Goal: Task Accomplishment & Management: Complete application form

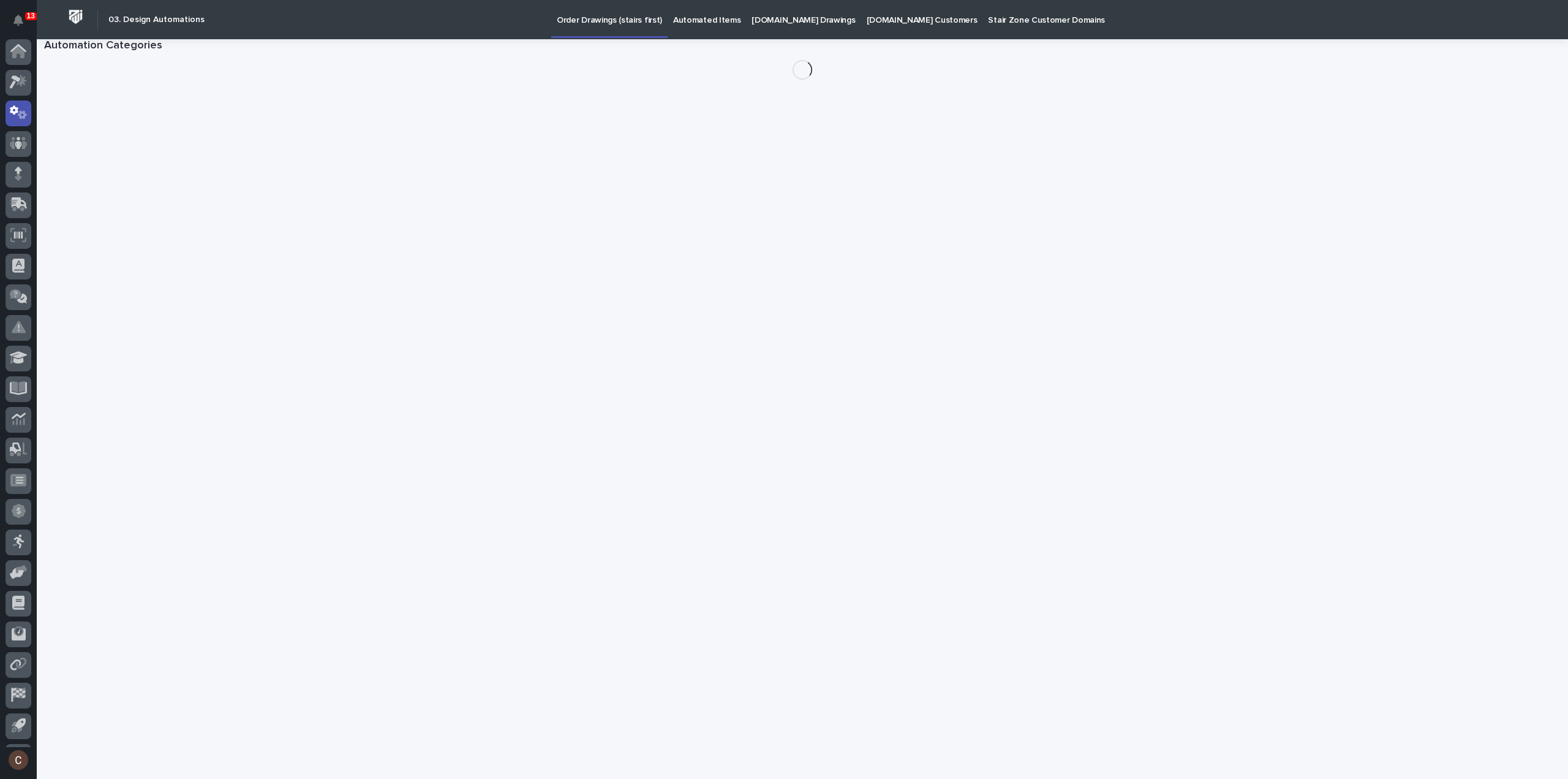
scroll to position [27, 0]
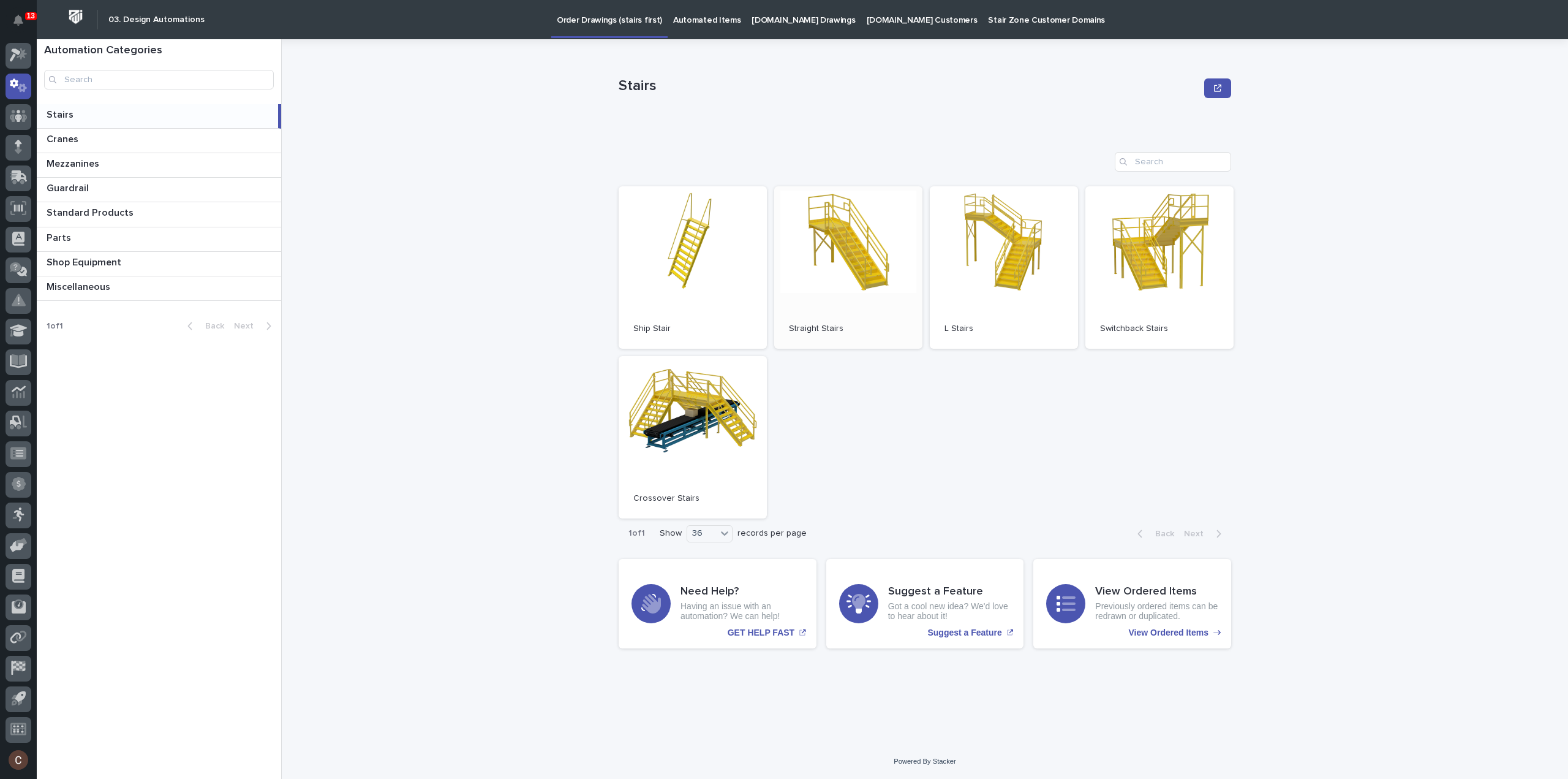
click at [816, 231] on link "Open" at bounding box center [848, 267] width 148 height 162
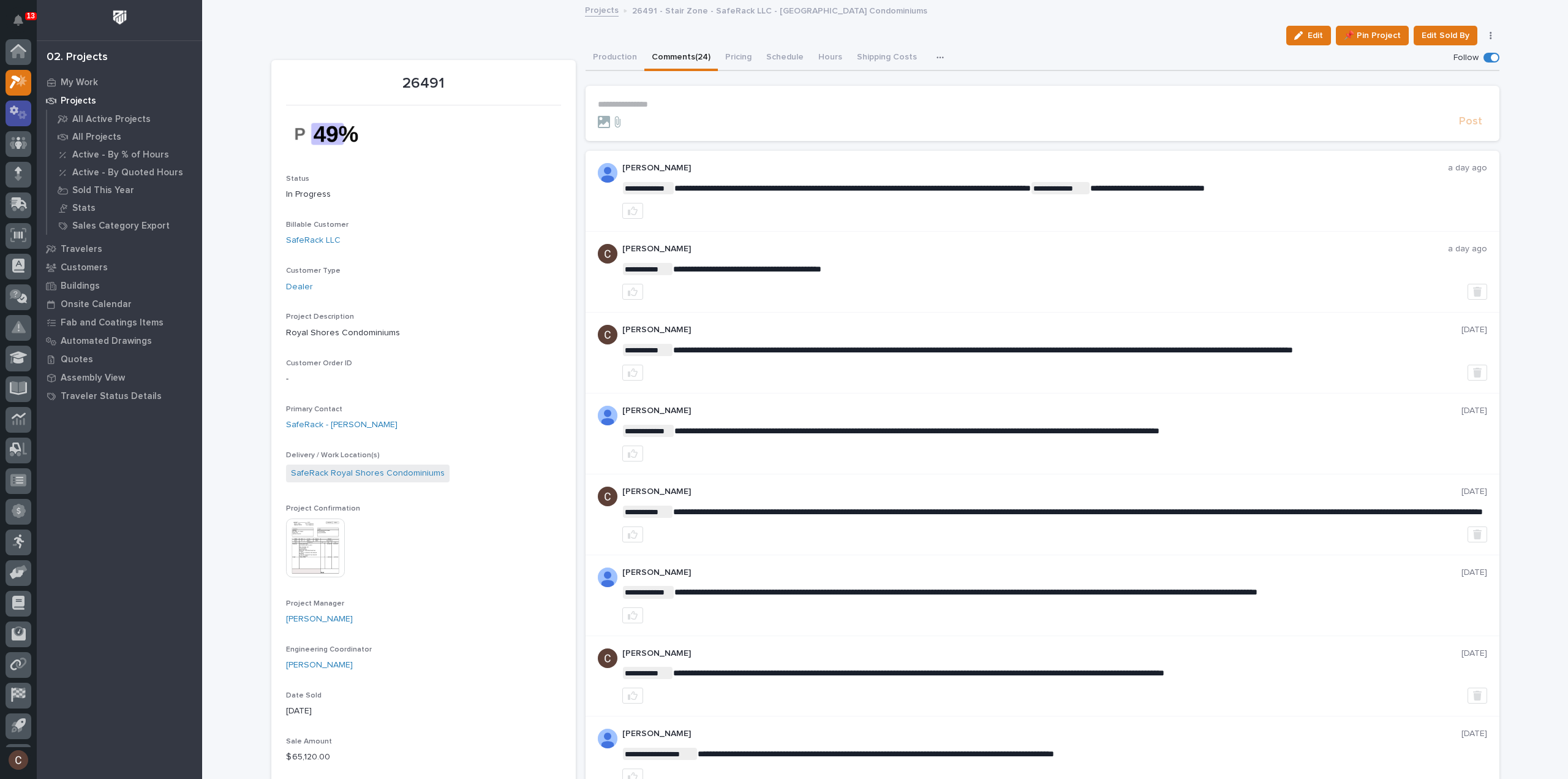
scroll to position [27, 0]
click at [16, 51] on icon at bounding box center [15, 56] width 11 height 13
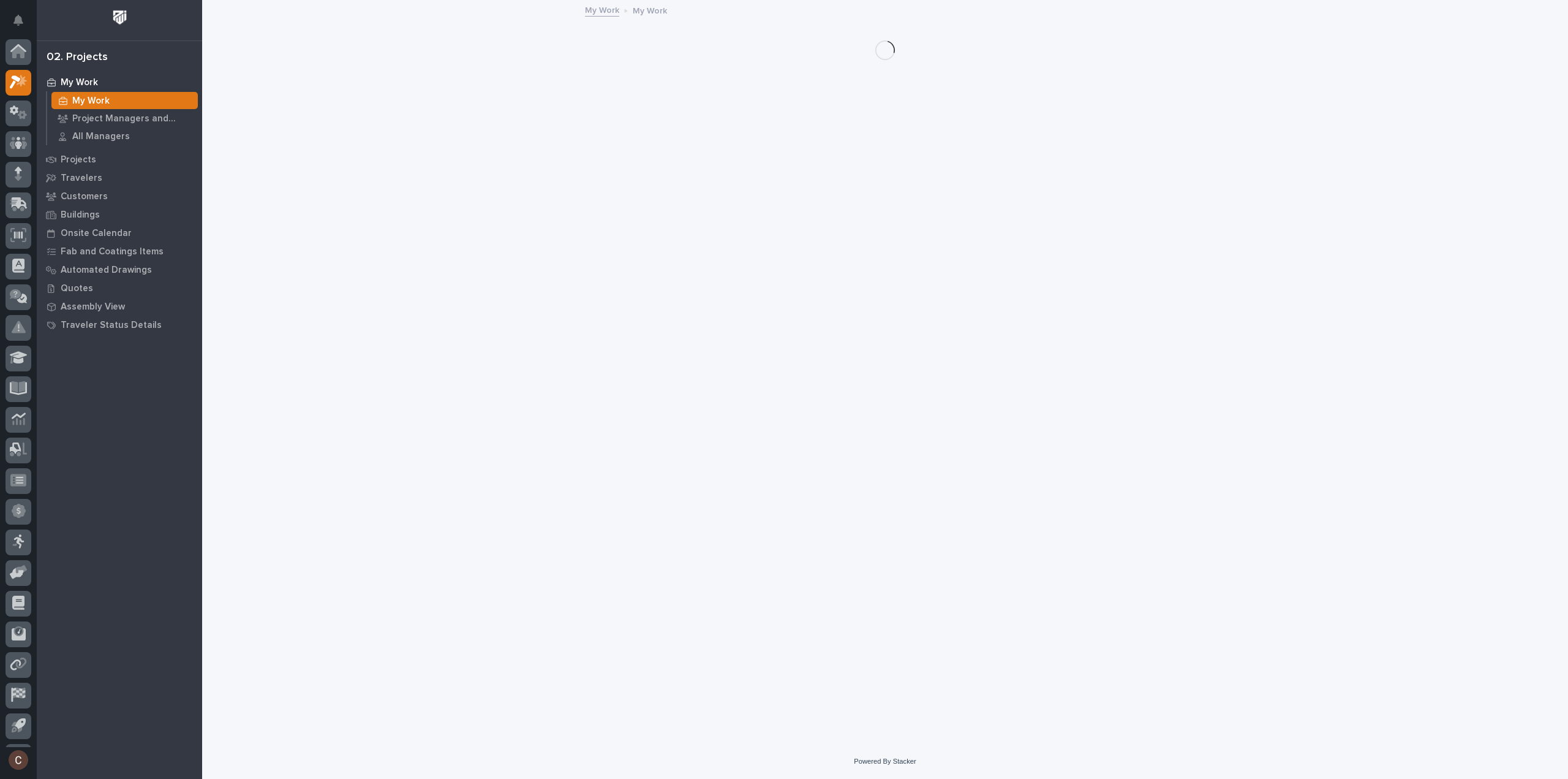
scroll to position [27, 0]
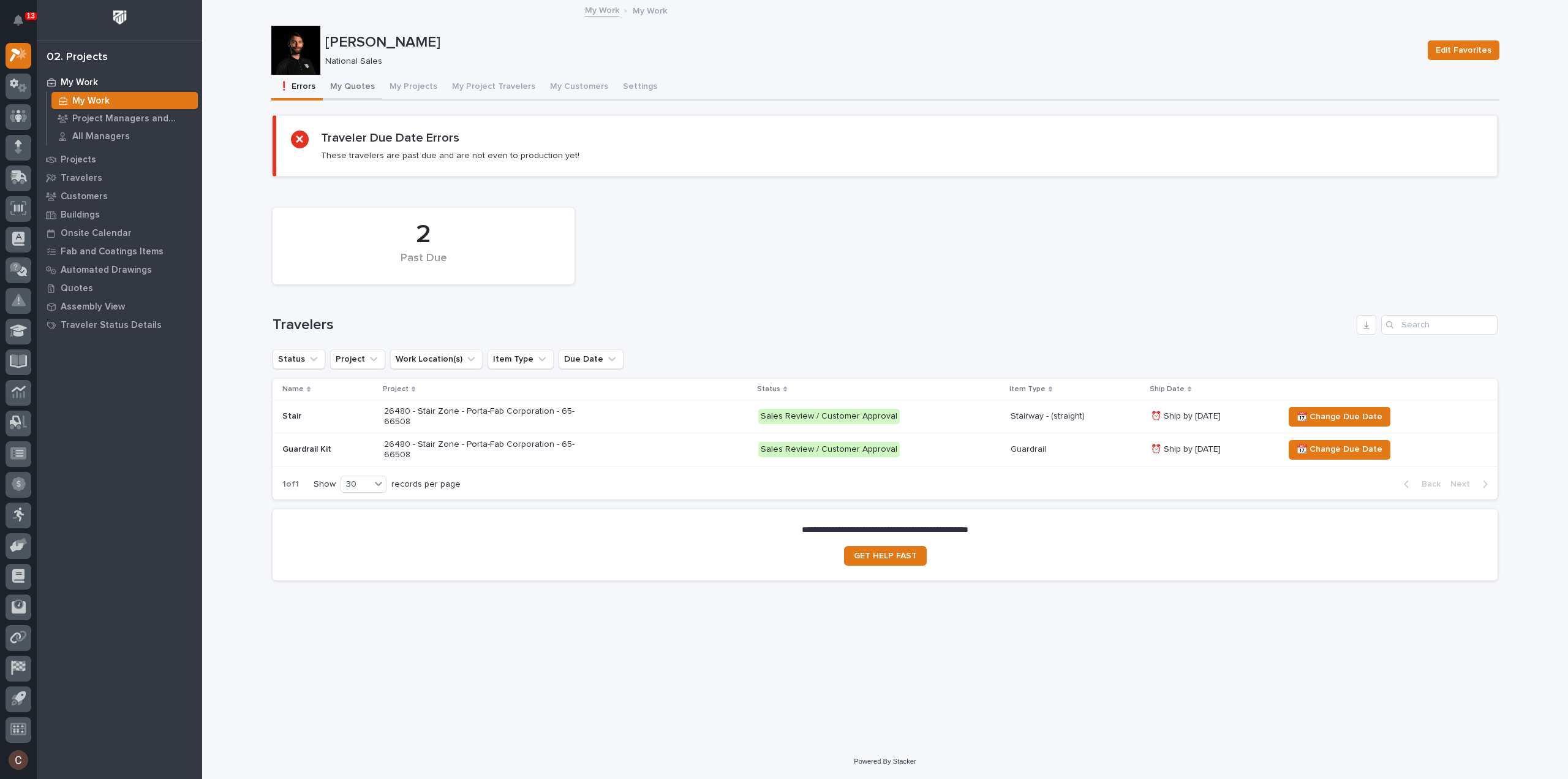
click at [350, 82] on button "My Quotes" at bounding box center [352, 88] width 60 height 26
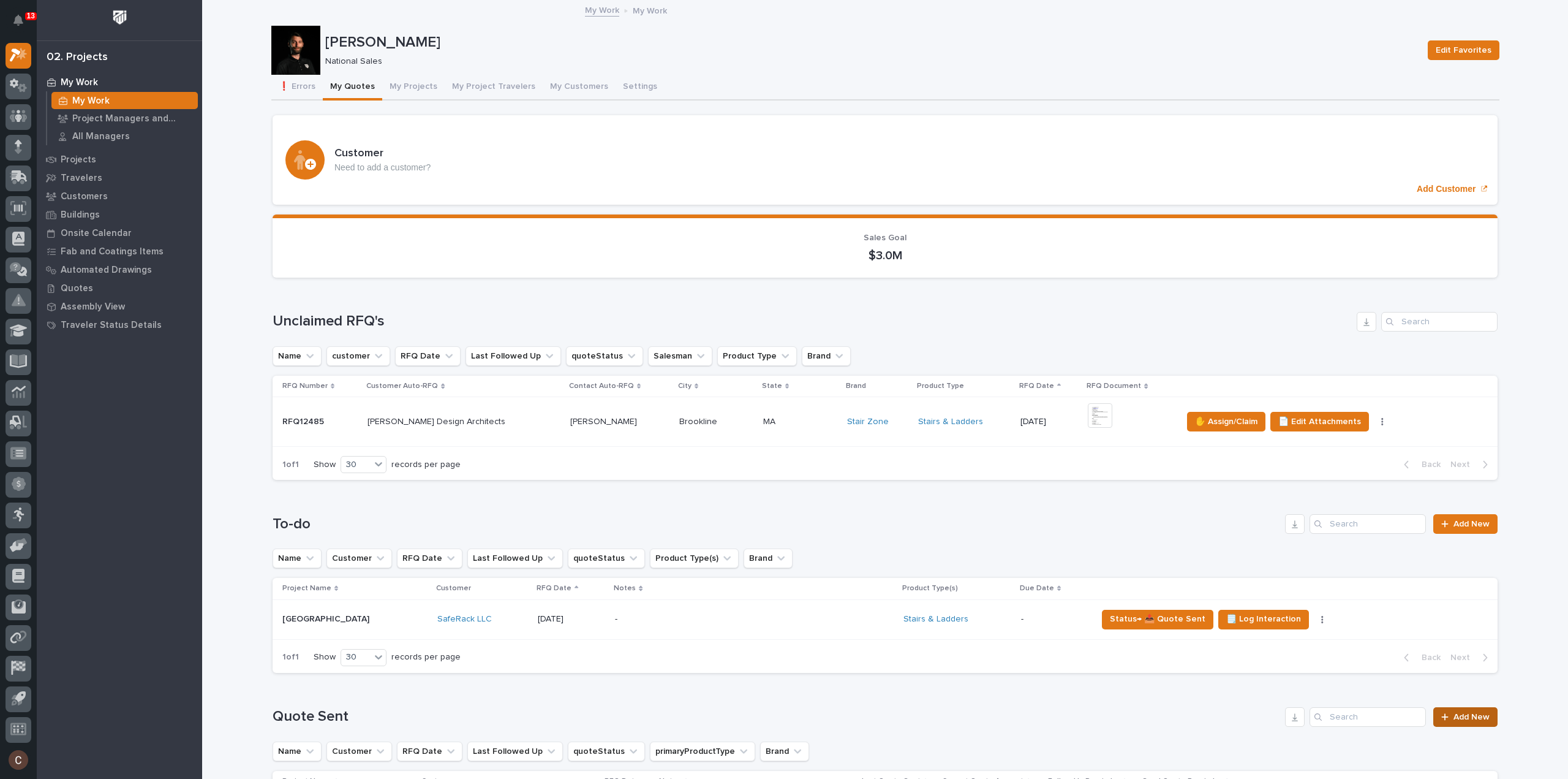
click at [1469, 707] on link "Add New" at bounding box center [1465, 717] width 64 height 20
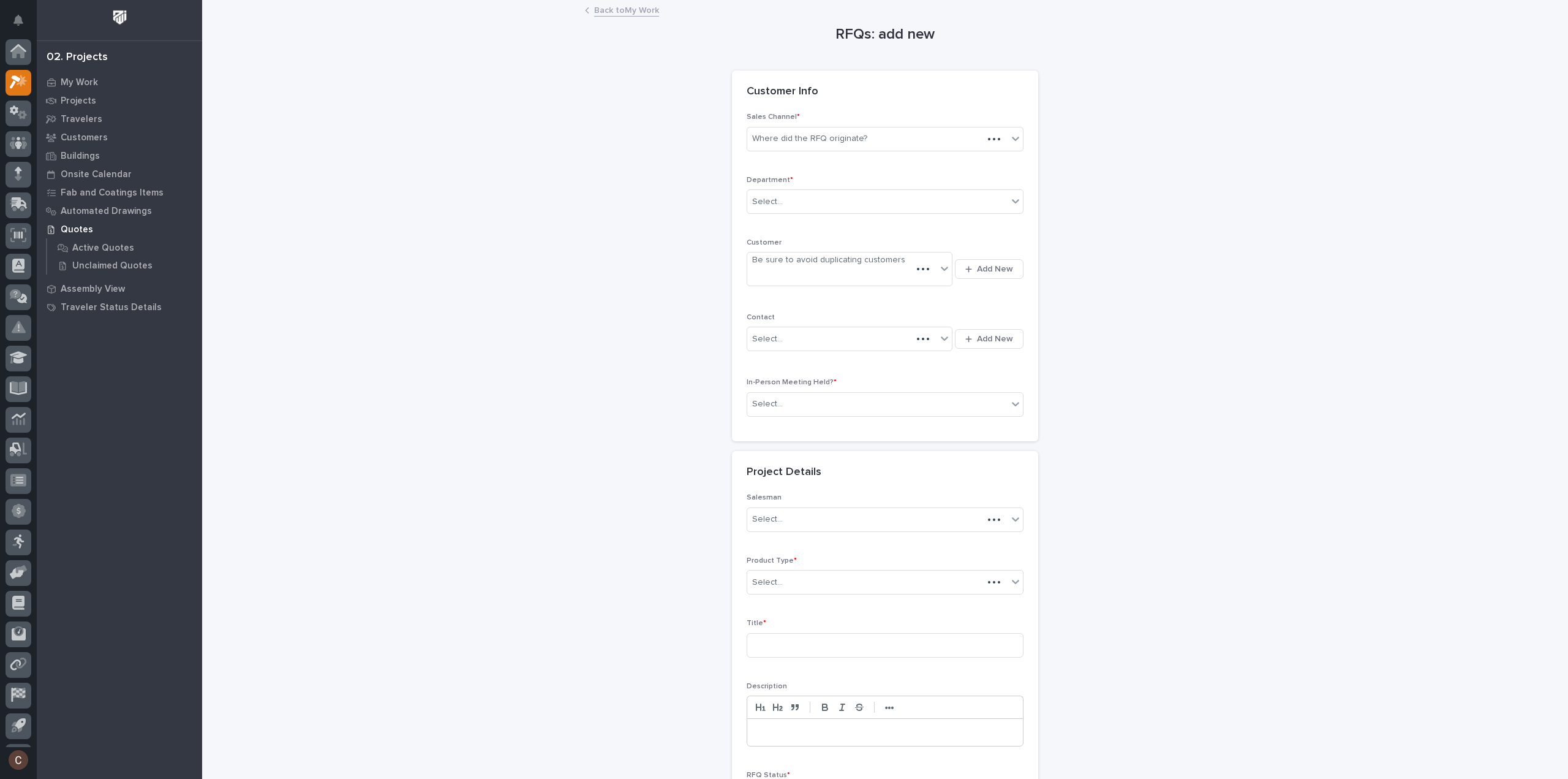
scroll to position [27, 0]
click at [869, 135] on div "Where did the RFQ originate?" at bounding box center [877, 139] width 261 height 20
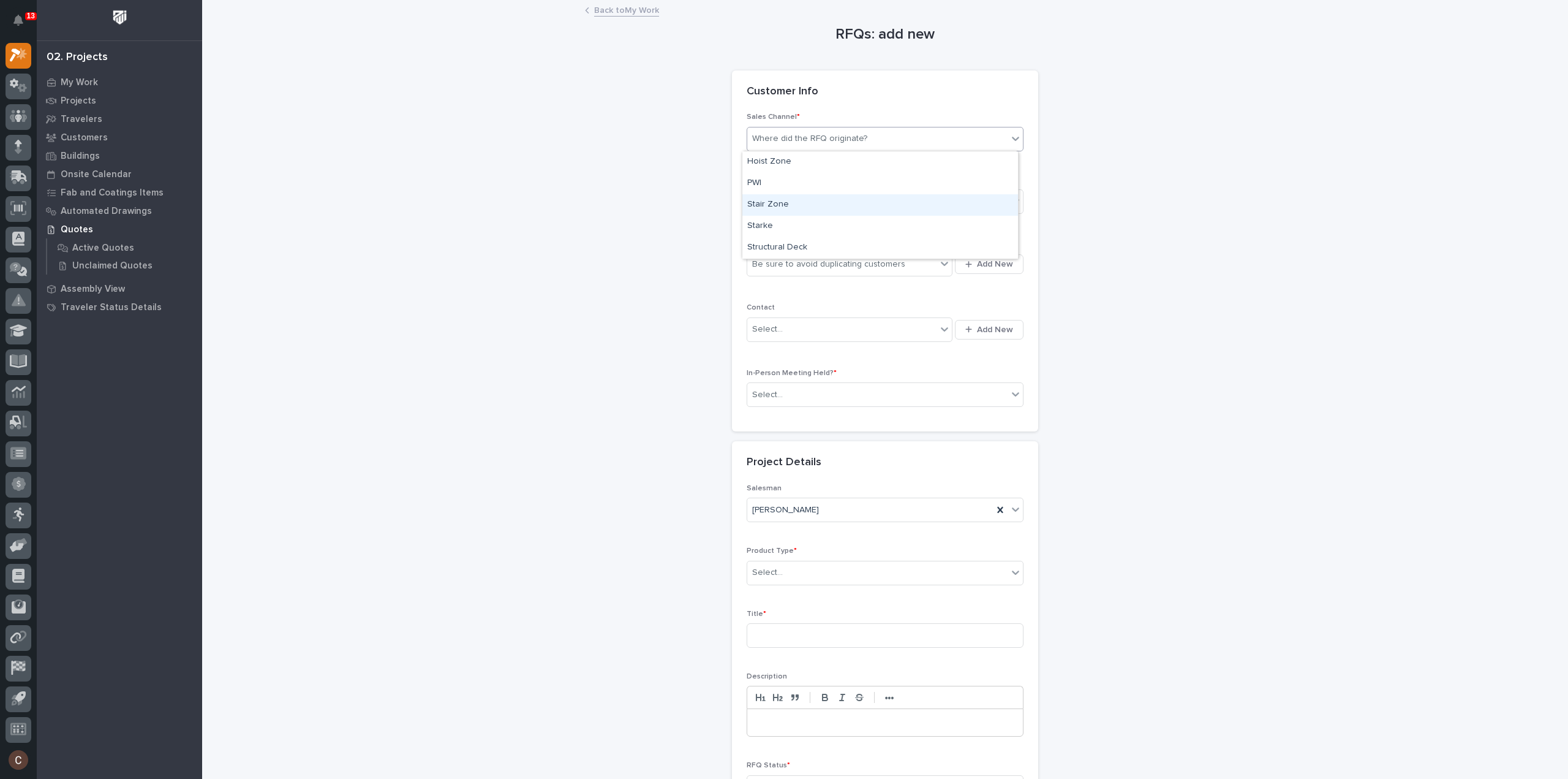
click at [823, 211] on div "Stair Zone" at bounding box center [880, 204] width 275 height 21
click at [809, 190] on div "Select..." at bounding box center [885, 202] width 277 height 24
click at [795, 220] on span "National Sales" at bounding box center [778, 223] width 62 height 13
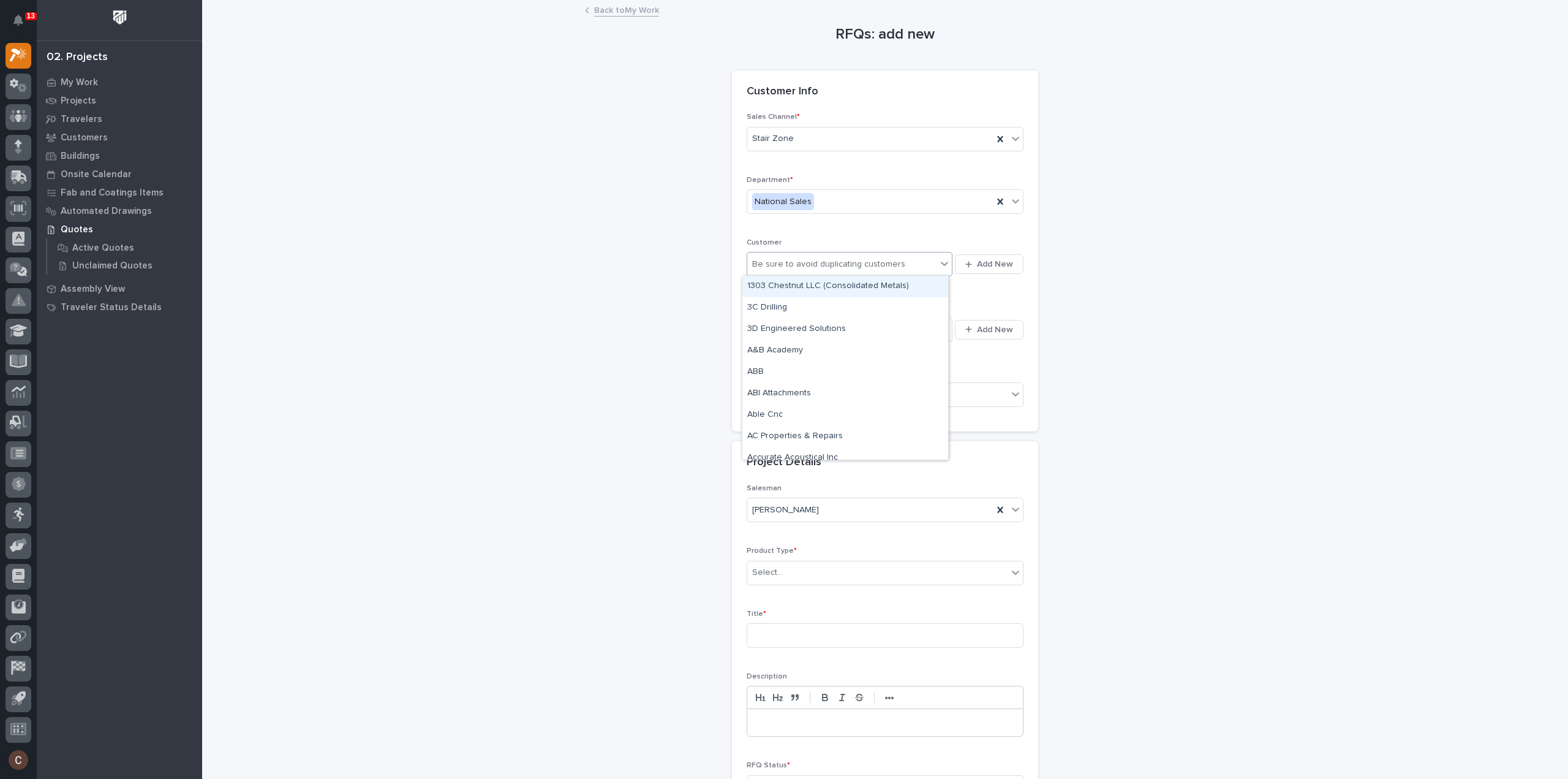
click at [795, 263] on div "Be sure to avoid duplicating customers" at bounding box center [828, 265] width 153 height 13
type input "******"
click at [790, 280] on div "SafeRack LLC" at bounding box center [845, 286] width 206 height 21
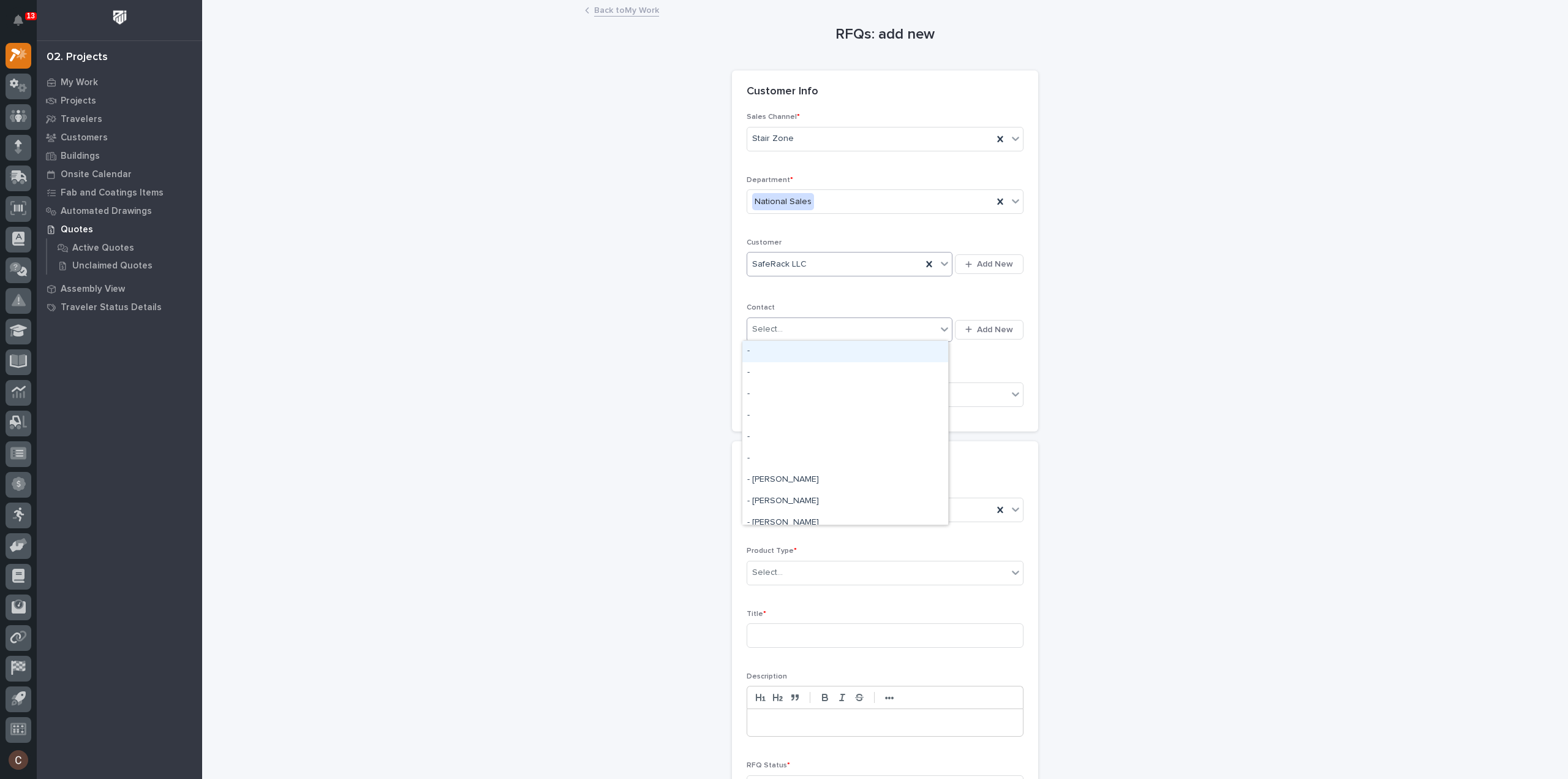
click at [785, 323] on div "Select..." at bounding box center [842, 329] width 190 height 20
type input "*"
type input "******"
click at [775, 370] on div "SafeRack - Marcus Jordan" at bounding box center [845, 372] width 206 height 21
click at [791, 393] on div "Select..." at bounding box center [877, 395] width 261 height 20
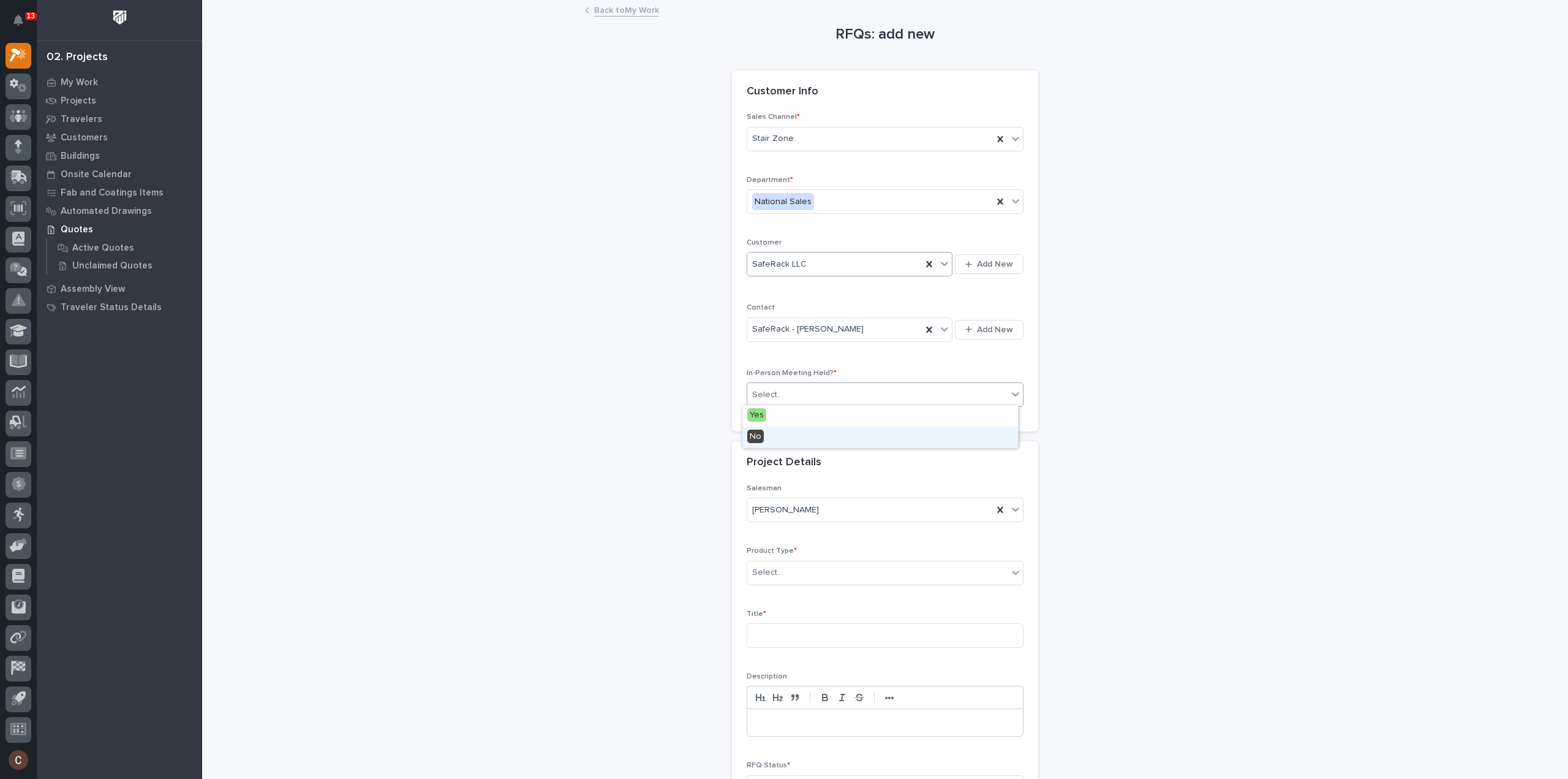
click at [791, 430] on div "No" at bounding box center [880, 437] width 275 height 21
click at [802, 480] on div "Project Details" at bounding box center [885, 463] width 306 height 43
drag, startPoint x: 797, startPoint y: 570, endPoint x: 794, endPoint y: 577, distance: 7.6
click at [797, 570] on div "Select..." at bounding box center [877, 573] width 261 height 20
type input "***"
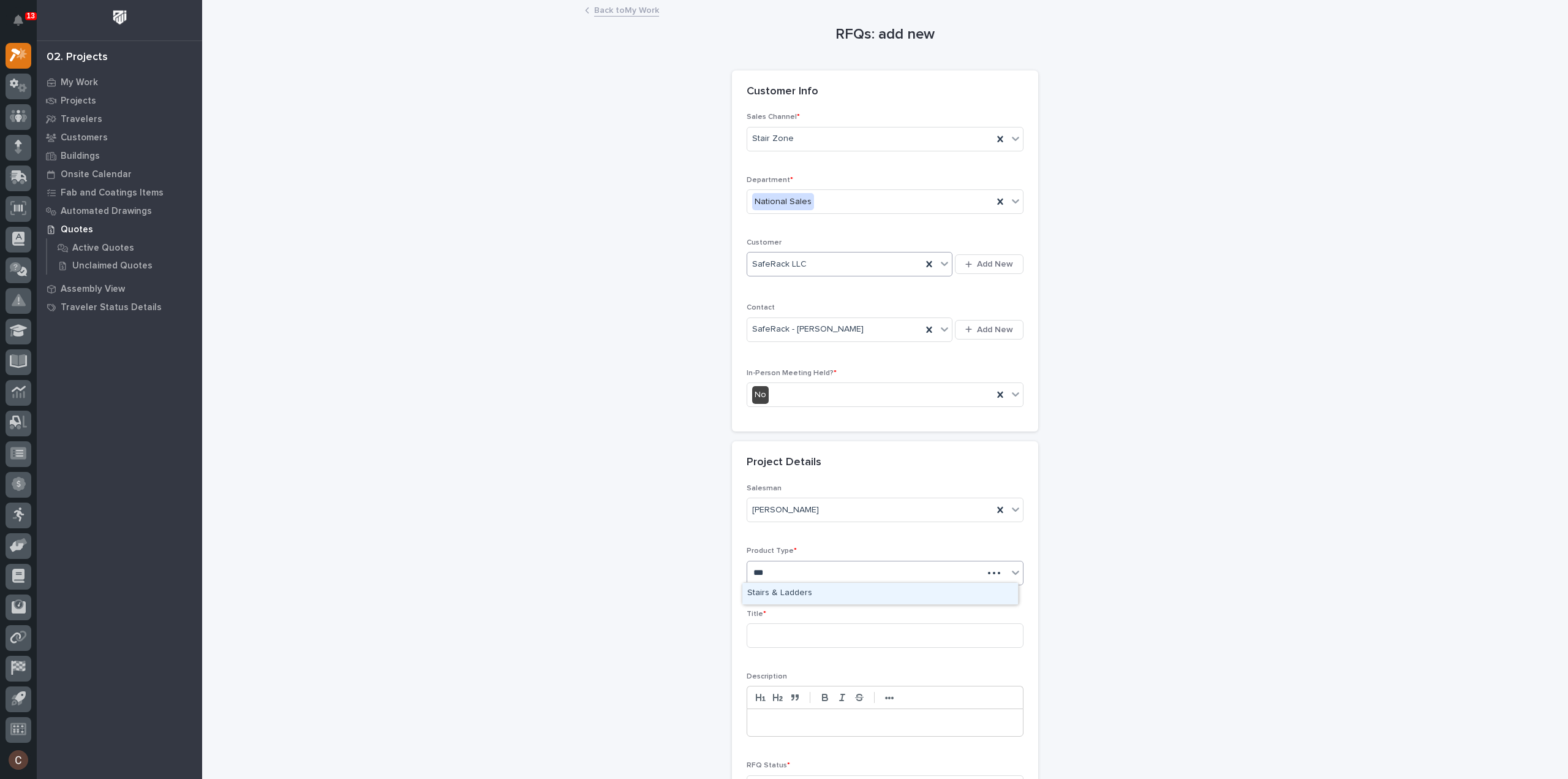
click at [784, 590] on div "Stairs & Ladders" at bounding box center [880, 593] width 275 height 21
click at [791, 636] on input at bounding box center [885, 636] width 277 height 24
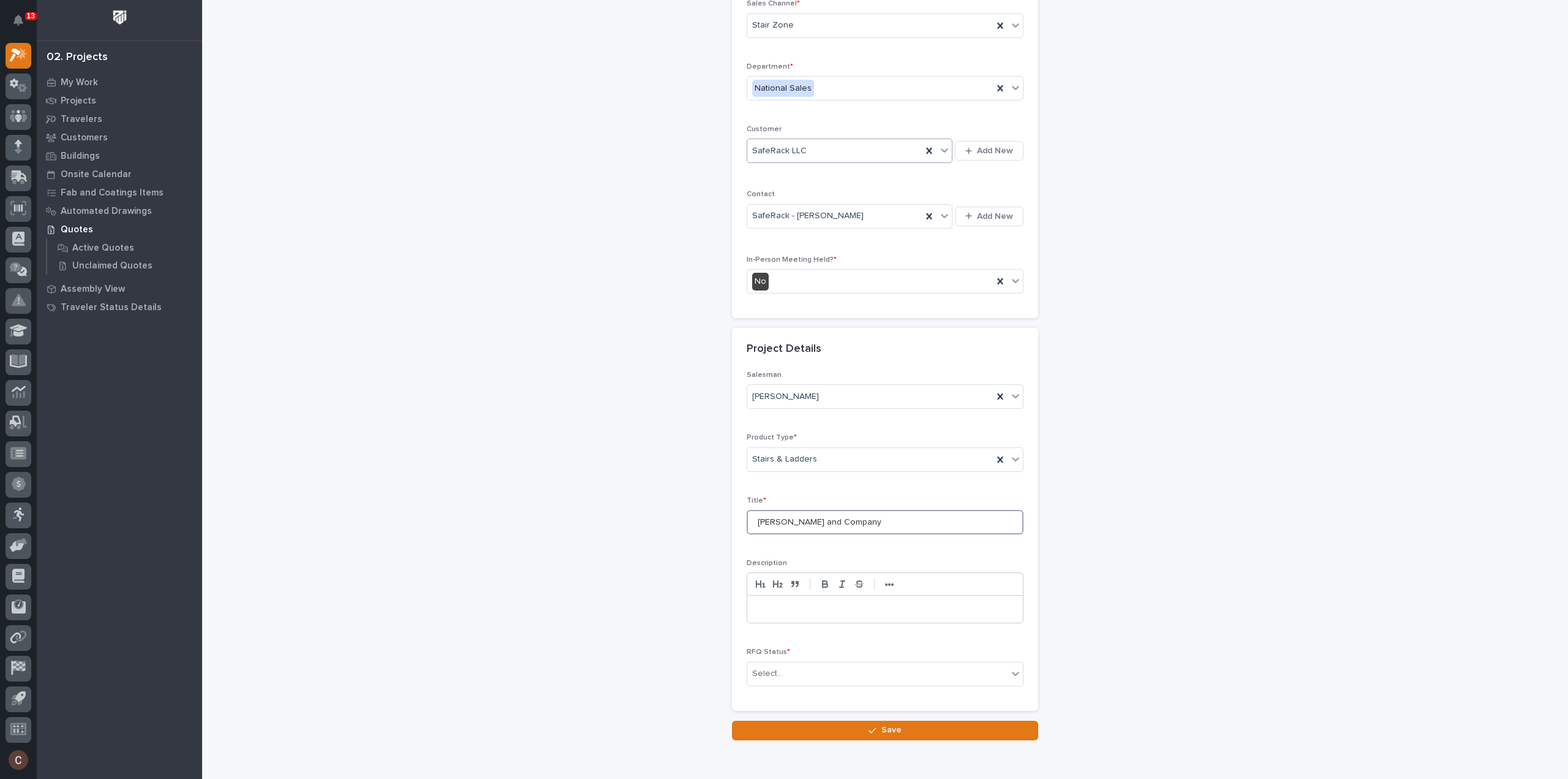
scroll to position [166, 0]
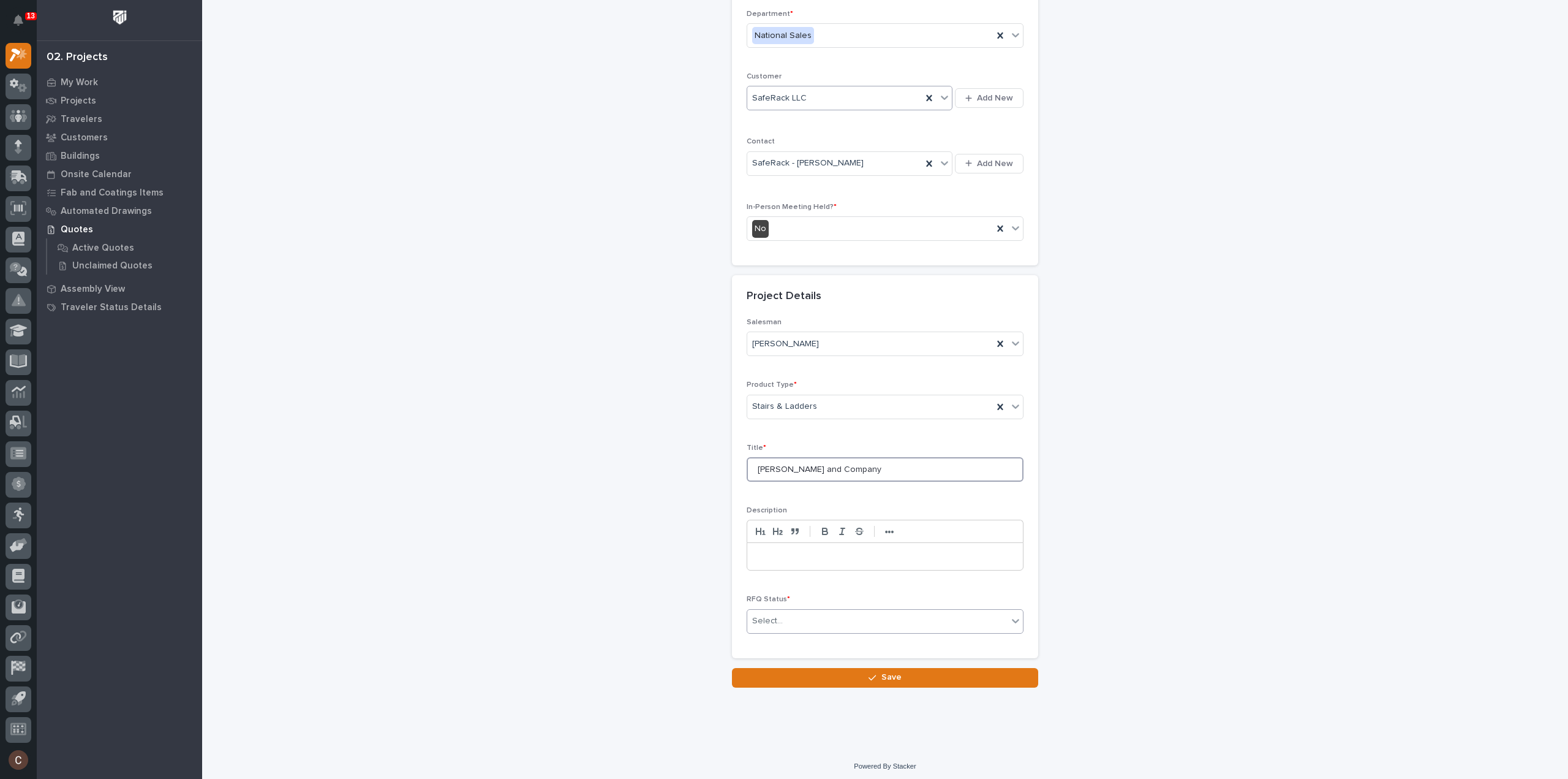
type input "Foss and Company"
click at [816, 613] on div "Select..." at bounding box center [877, 621] width 261 height 20
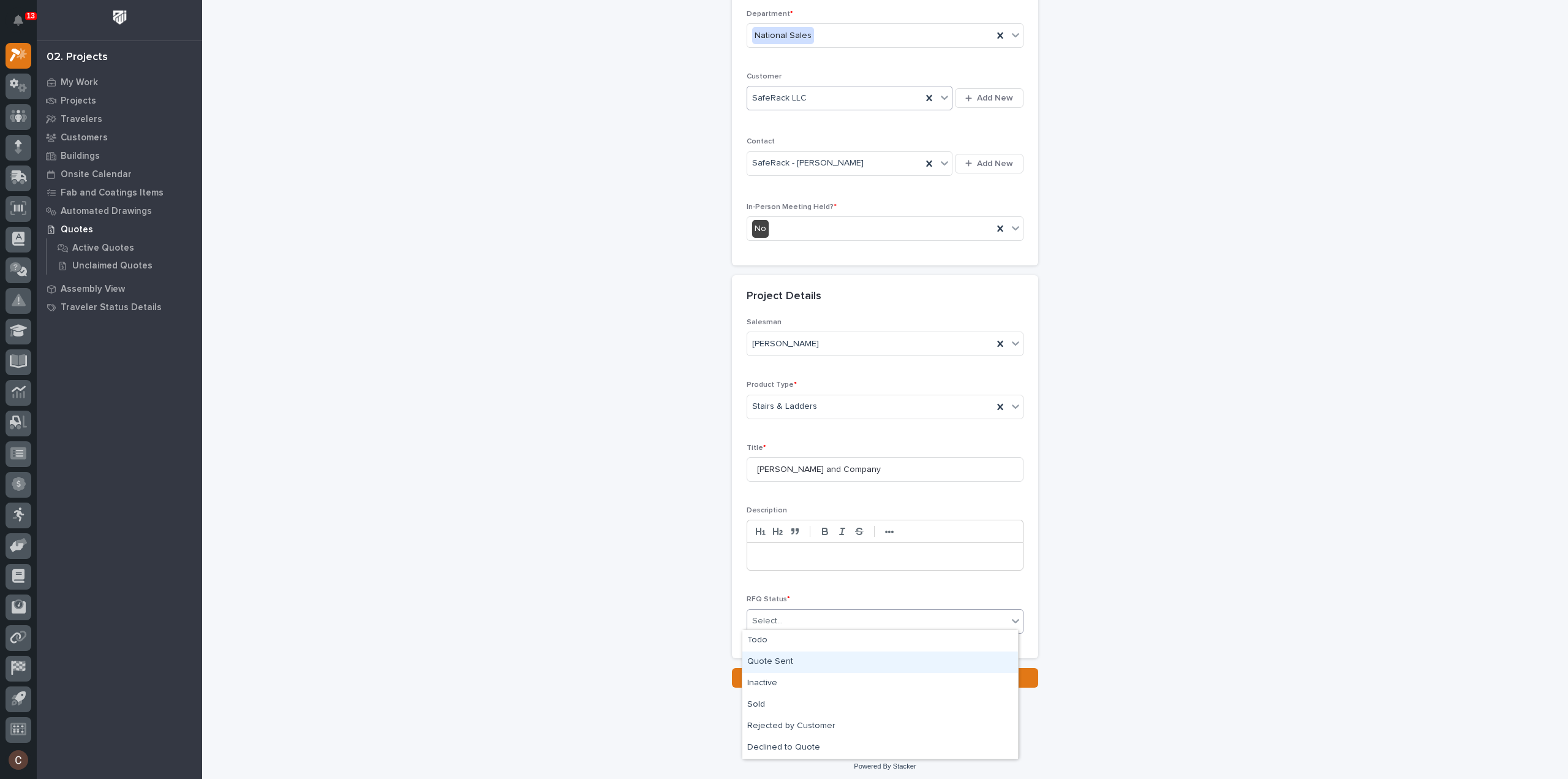
click at [788, 664] on div "Quote Sent" at bounding box center [880, 662] width 275 height 21
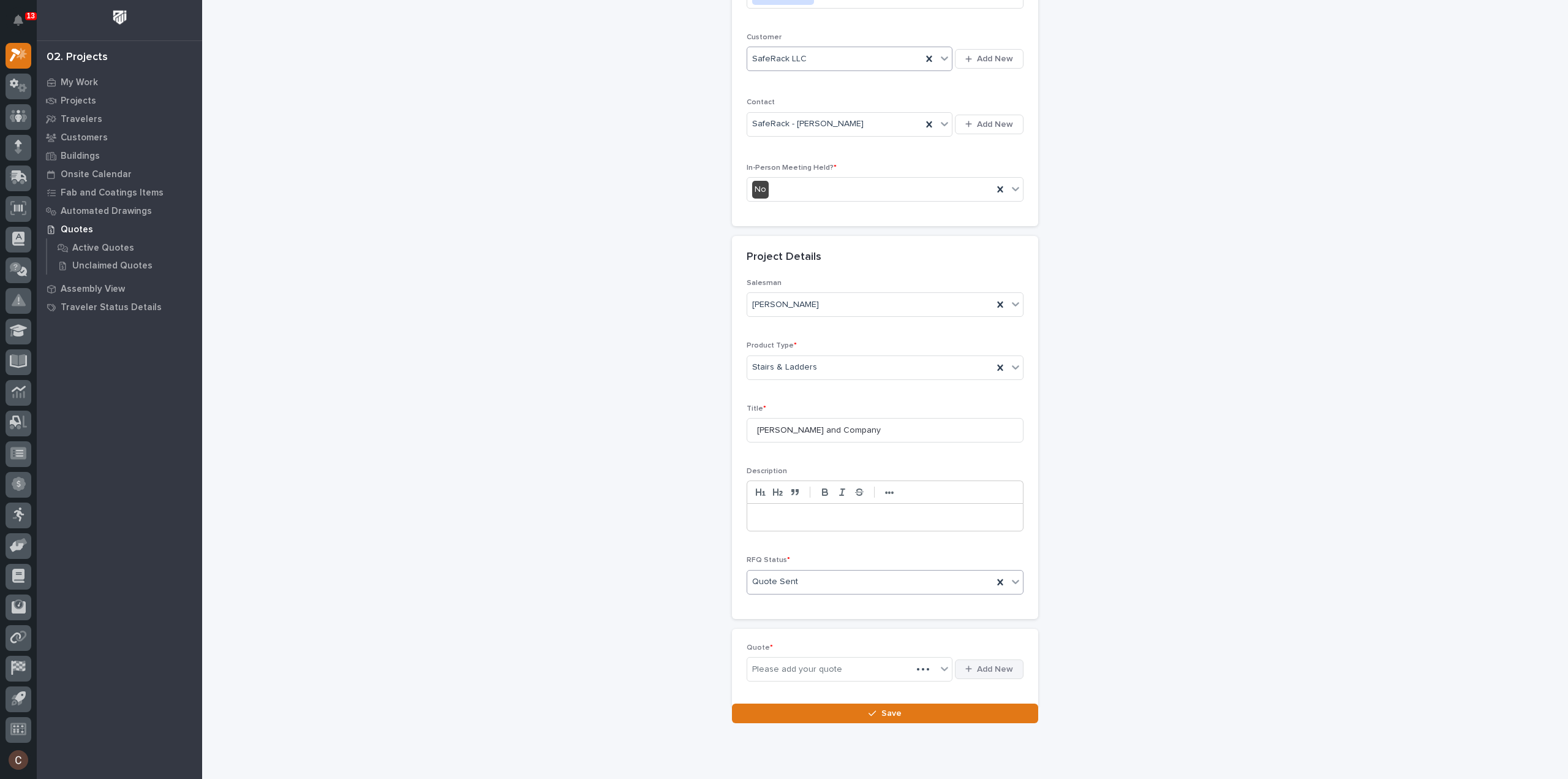
scroll to position [211, 0]
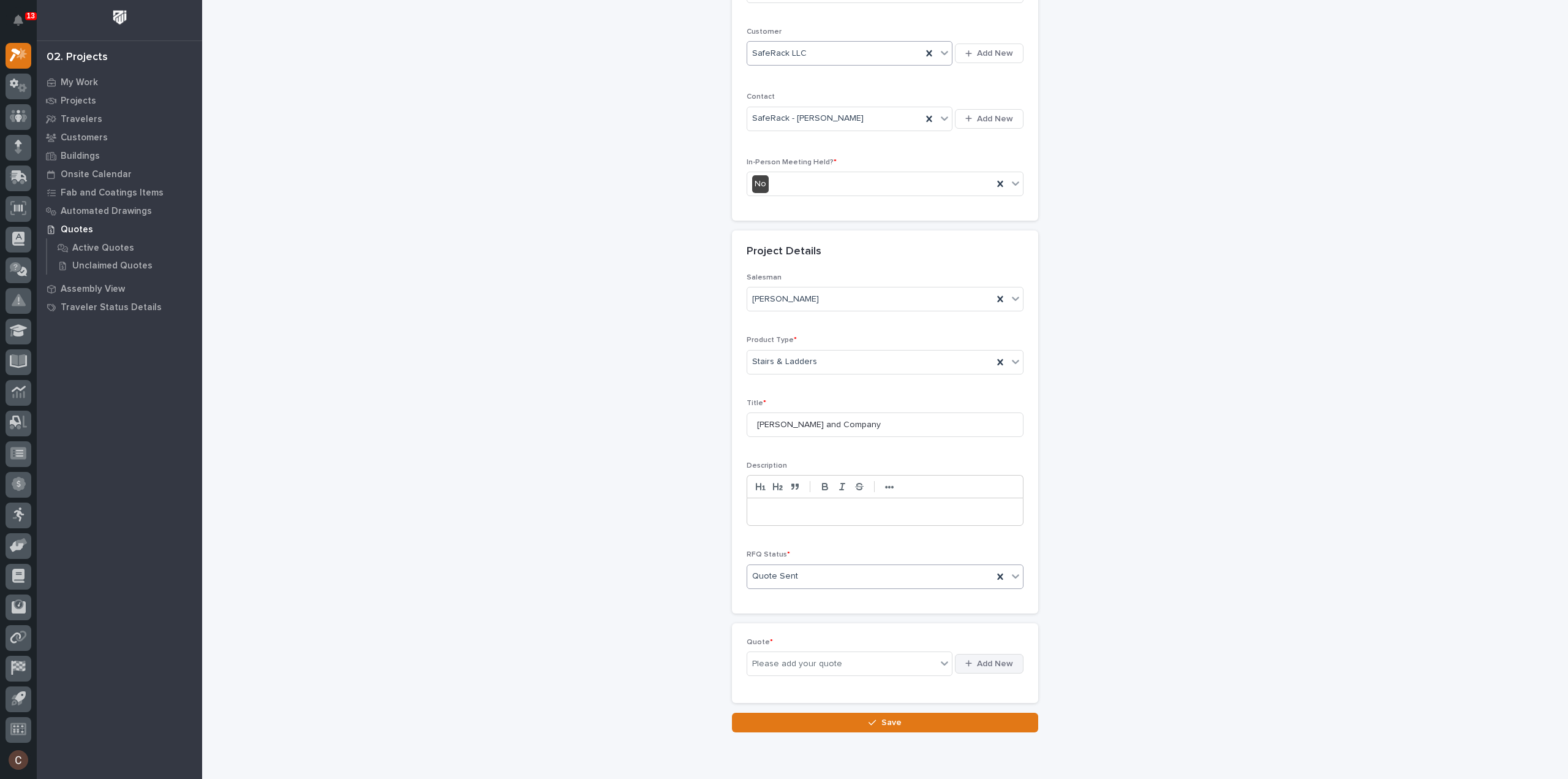
click at [996, 660] on span "Add New" at bounding box center [995, 663] width 36 height 11
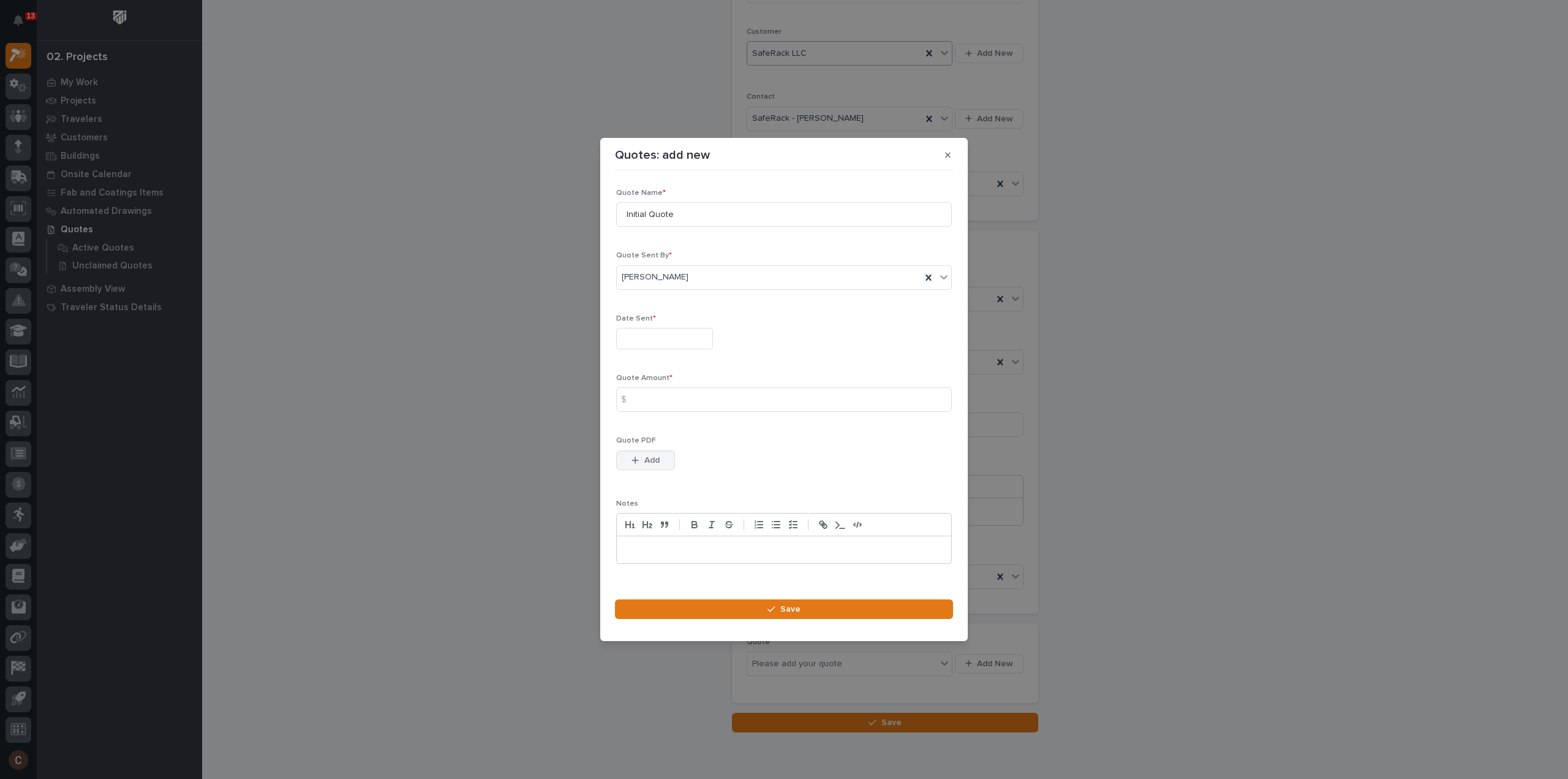
click at [633, 456] on icon "button" at bounding box center [634, 460] width 7 height 8
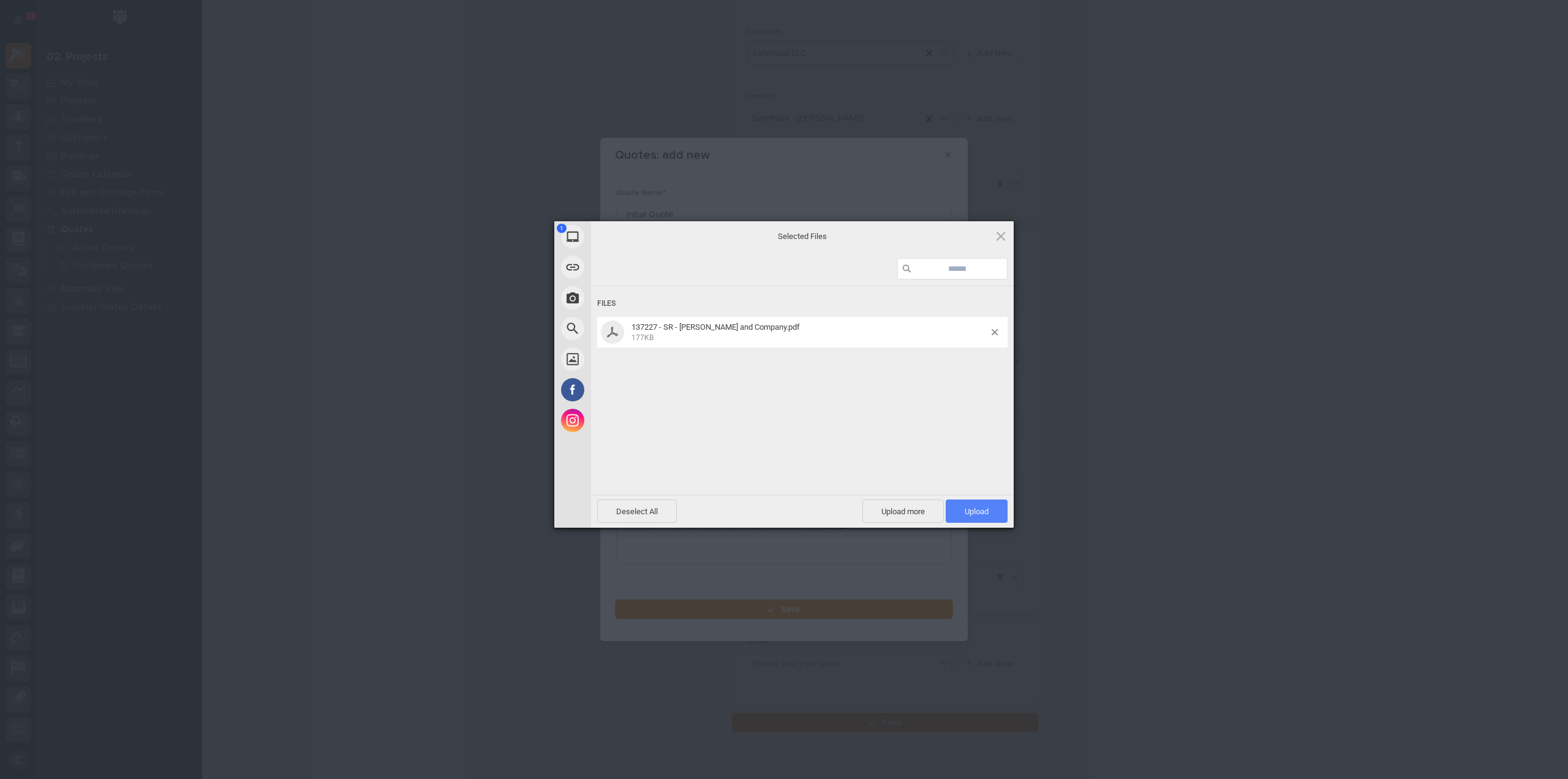
click at [970, 519] on span "Upload 1" at bounding box center [976, 511] width 62 height 23
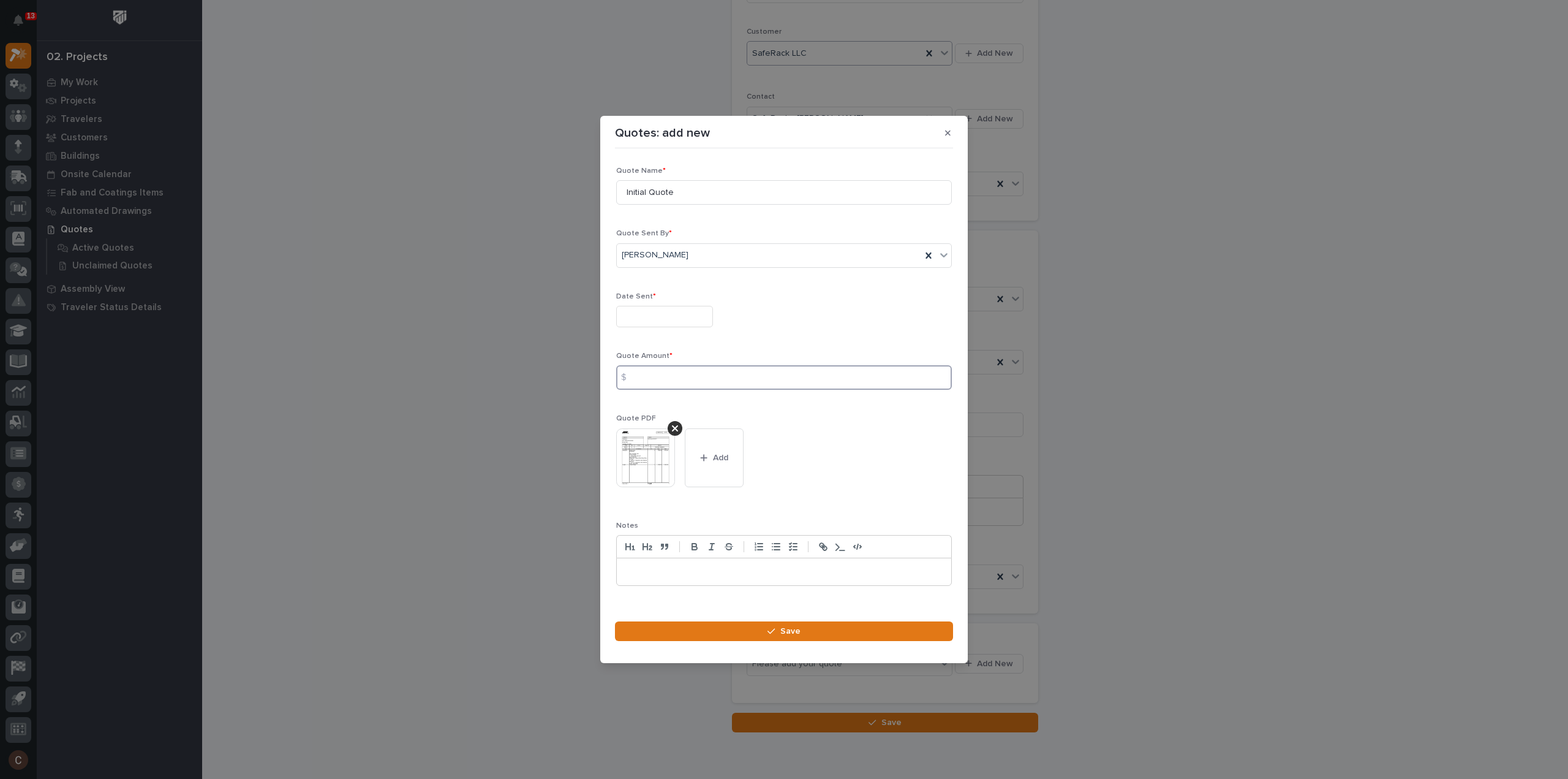
click at [694, 386] on input at bounding box center [784, 377] width 335 height 24
type input "9256"
click at [658, 320] on input "text" at bounding box center [664, 316] width 97 height 21
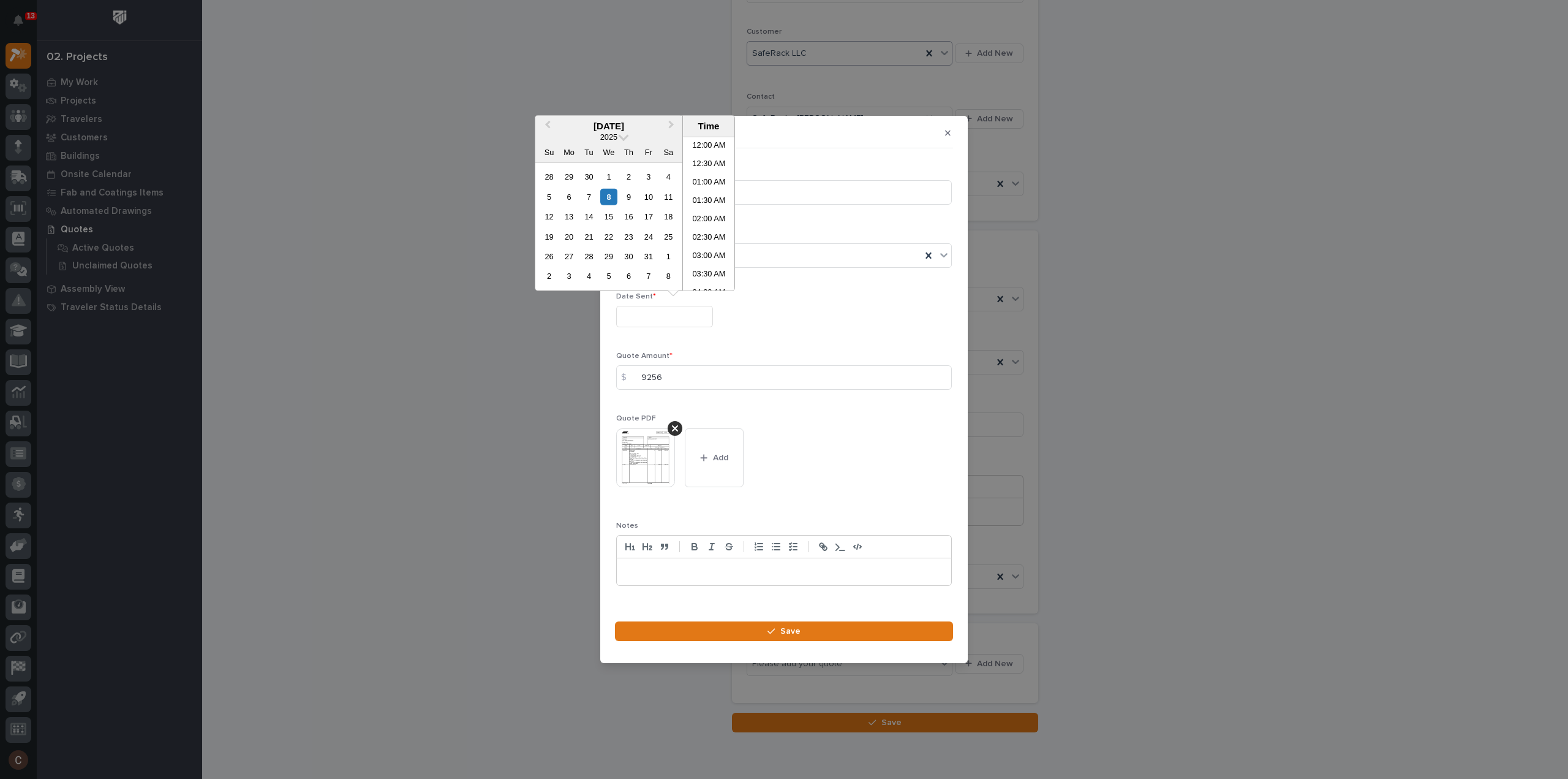
scroll to position [263, 0]
click at [612, 201] on div "8" at bounding box center [608, 197] width 17 height 17
type input "**********"
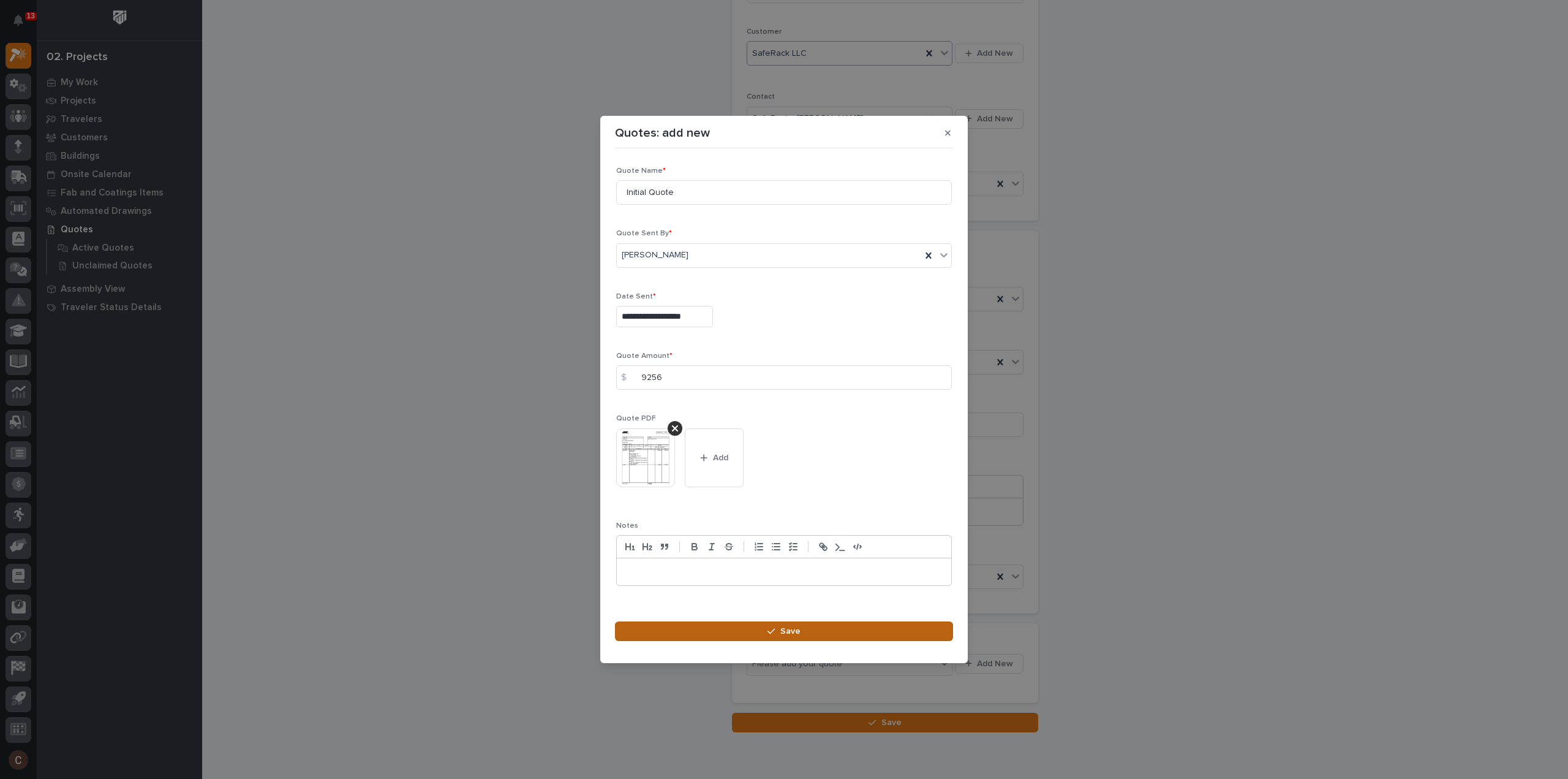
click at [794, 630] on span "Save" at bounding box center [791, 631] width 20 height 11
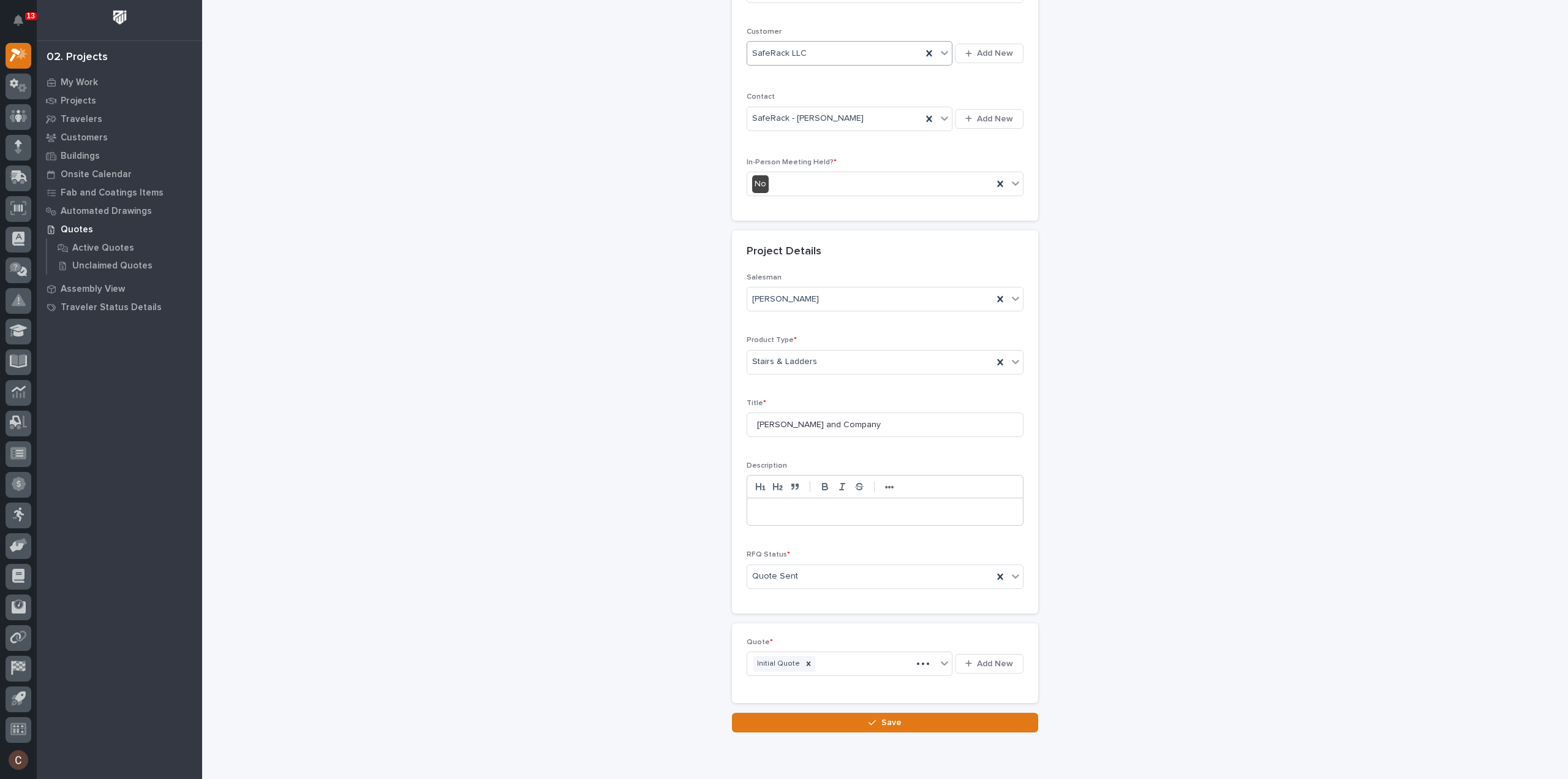
click at [859, 718] on button "Save" at bounding box center [885, 722] width 306 height 20
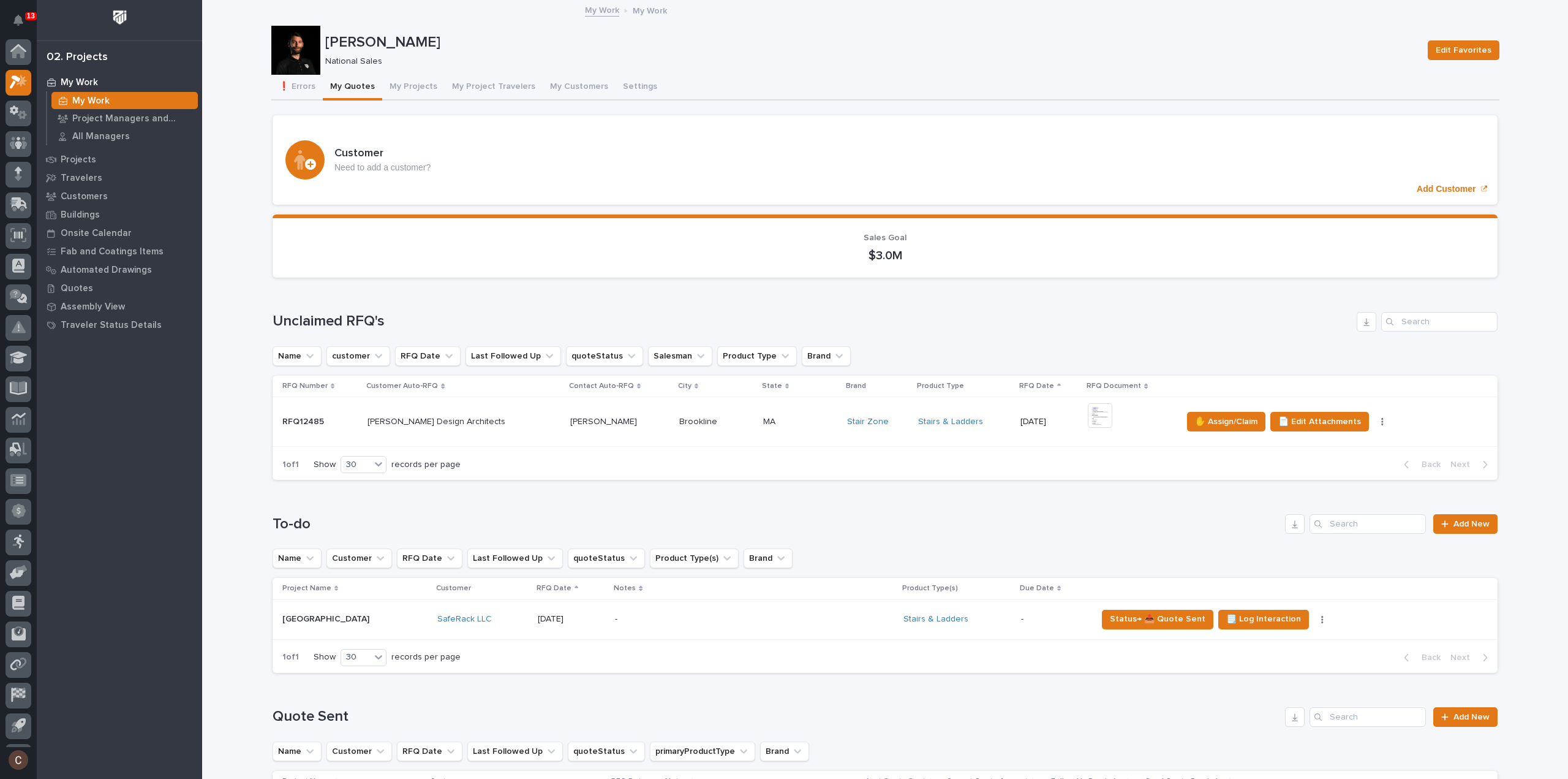
scroll to position [27, 0]
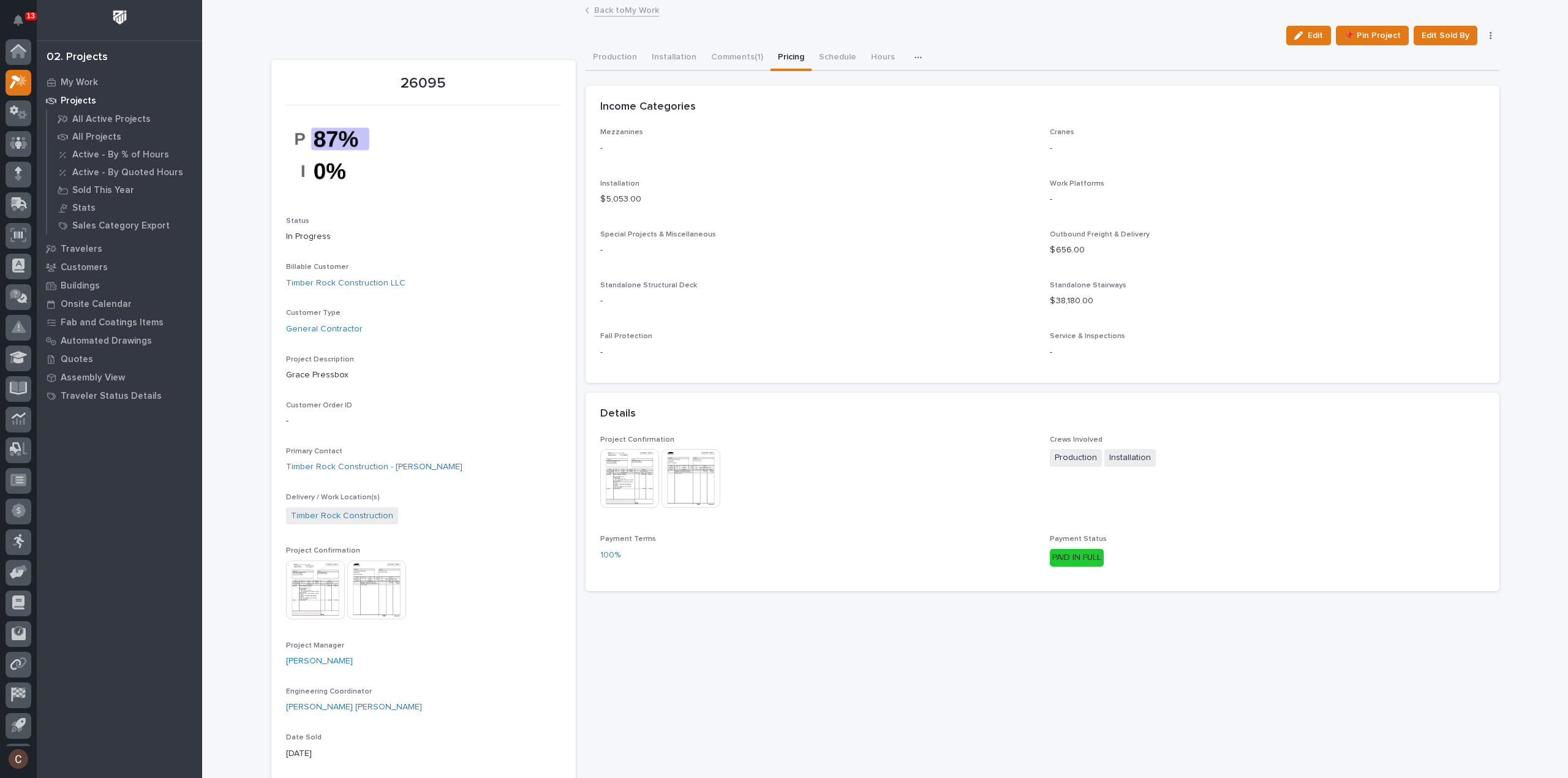
scroll to position [28, 0]
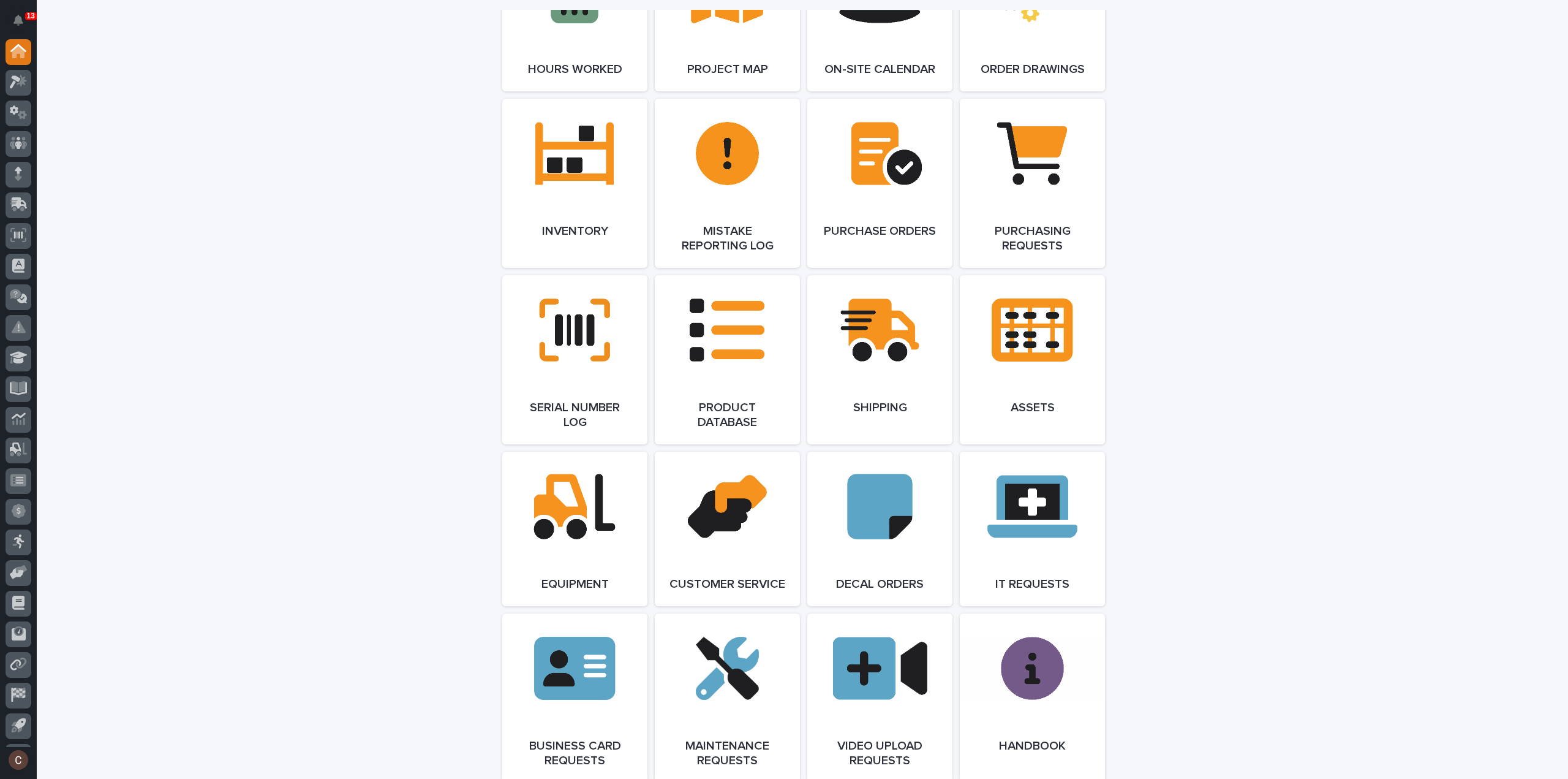
scroll to position [2112, 0]
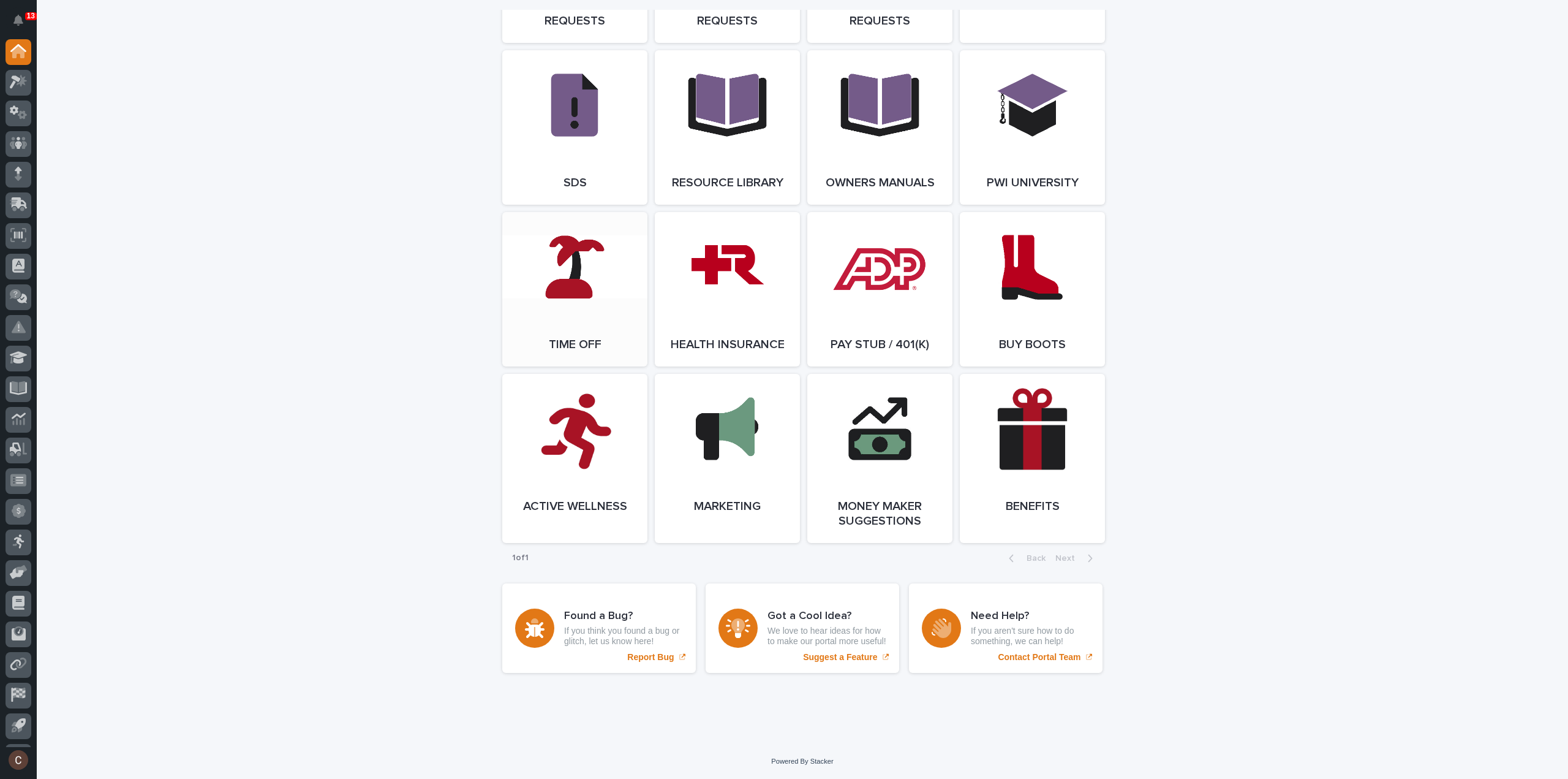
click at [553, 259] on link "Open Link" at bounding box center [574, 289] width 145 height 154
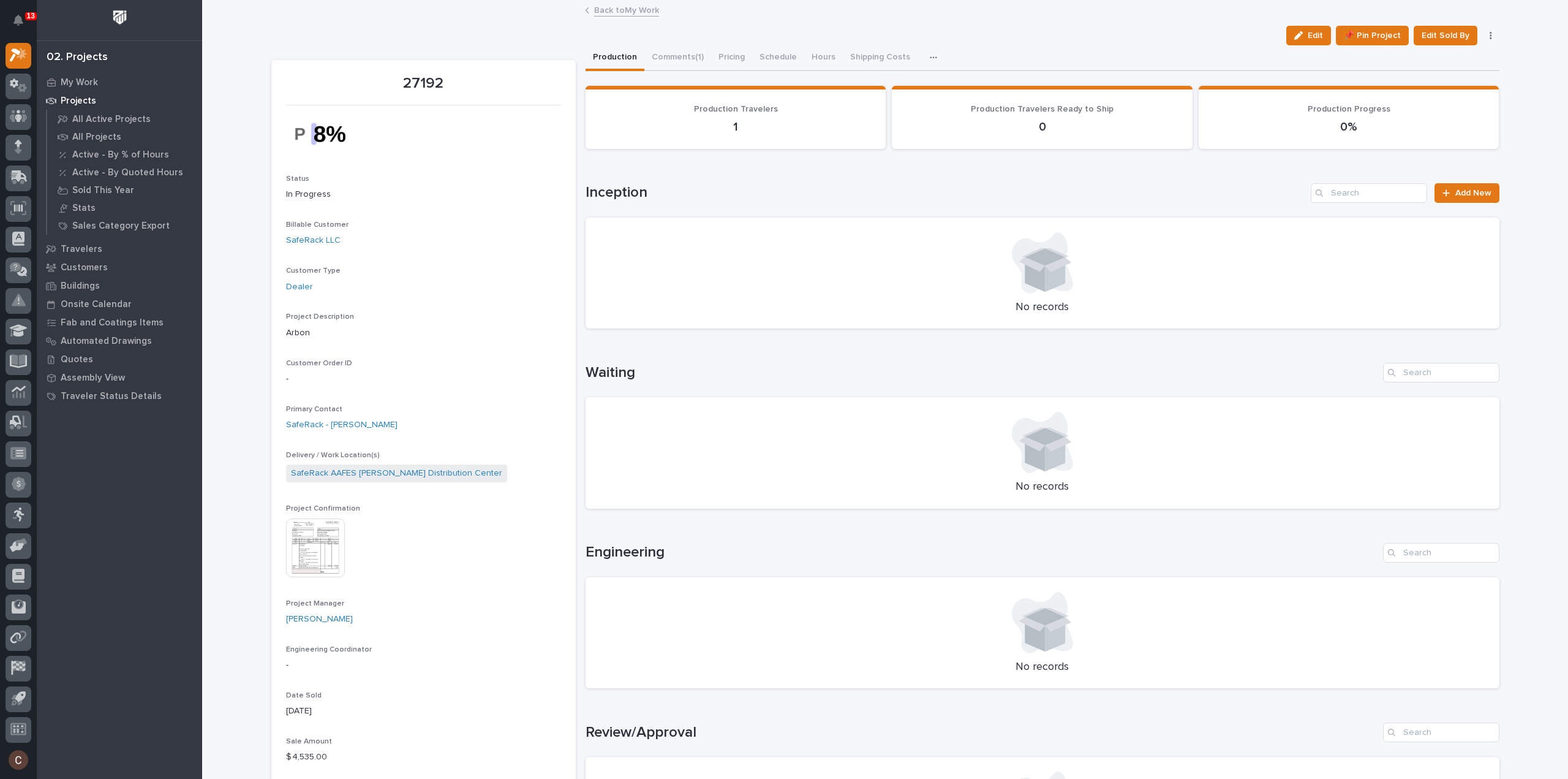
click at [739, 282] on div at bounding box center [1042, 263] width 884 height 62
click at [858, 328] on div "No records" at bounding box center [1042, 274] width 914 height 111
click at [829, 280] on div at bounding box center [1042, 263] width 884 height 62
click at [752, 250] on div at bounding box center [1042, 263] width 884 height 62
click at [748, 247] on div at bounding box center [1042, 263] width 884 height 62
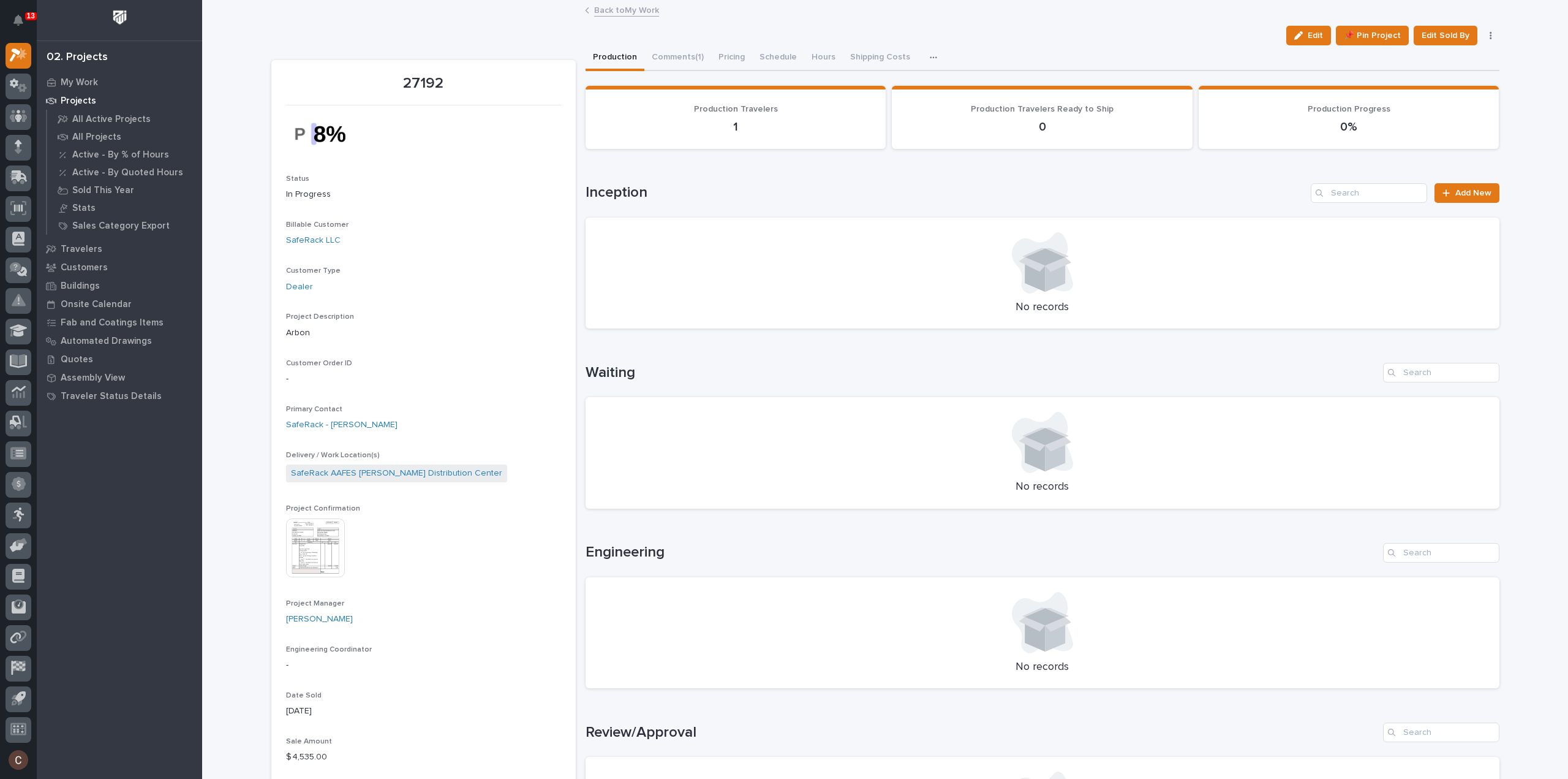
click at [750, 195] on h1 "Inception" at bounding box center [946, 193] width 721 height 18
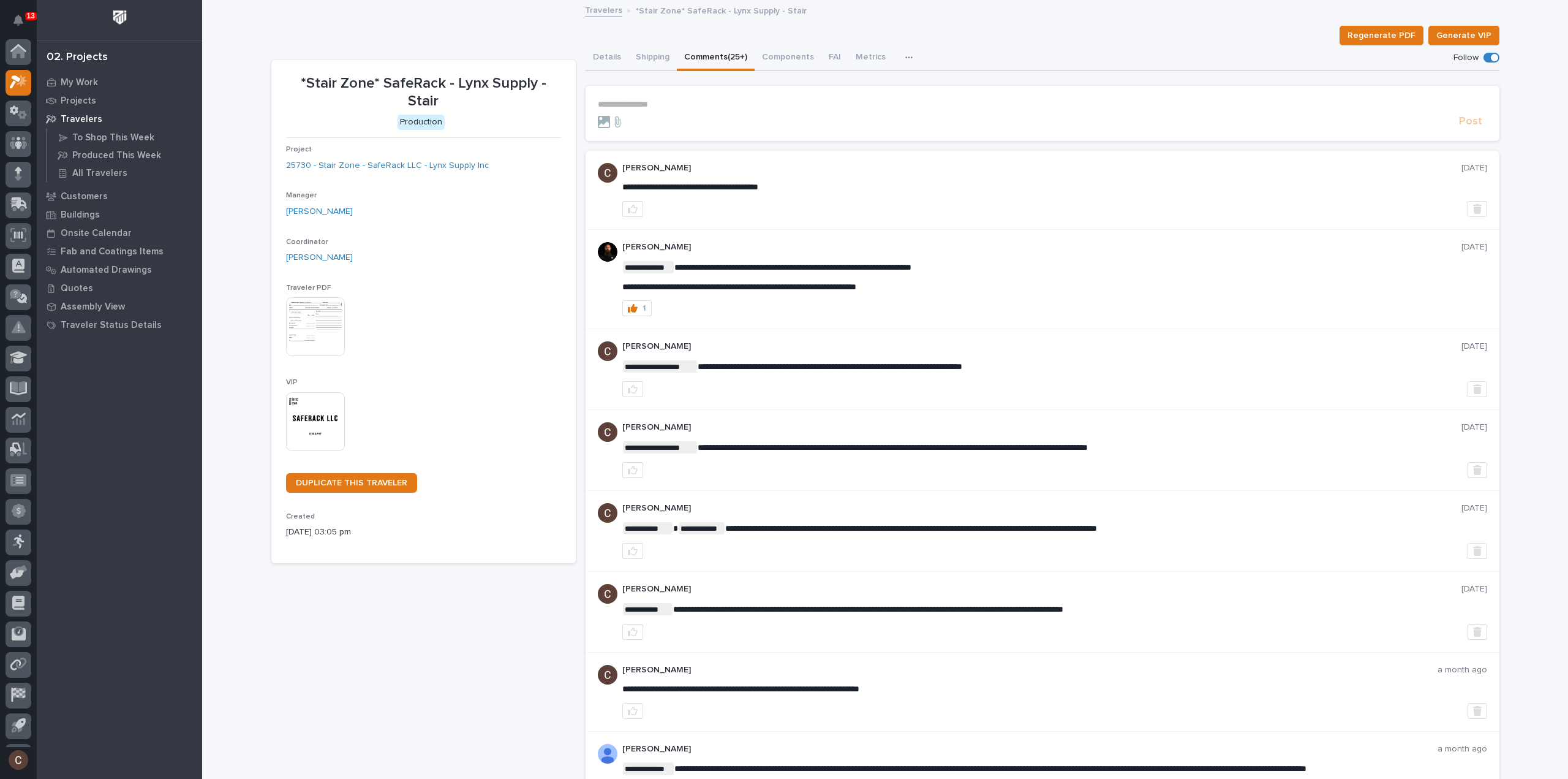
scroll to position [27, 0]
click at [663, 104] on p "**********" at bounding box center [1042, 104] width 889 height 10
click at [713, 110] on form "**********" at bounding box center [1042, 114] width 889 height 29
click at [712, 107] on p "**********" at bounding box center [1042, 104] width 889 height 10
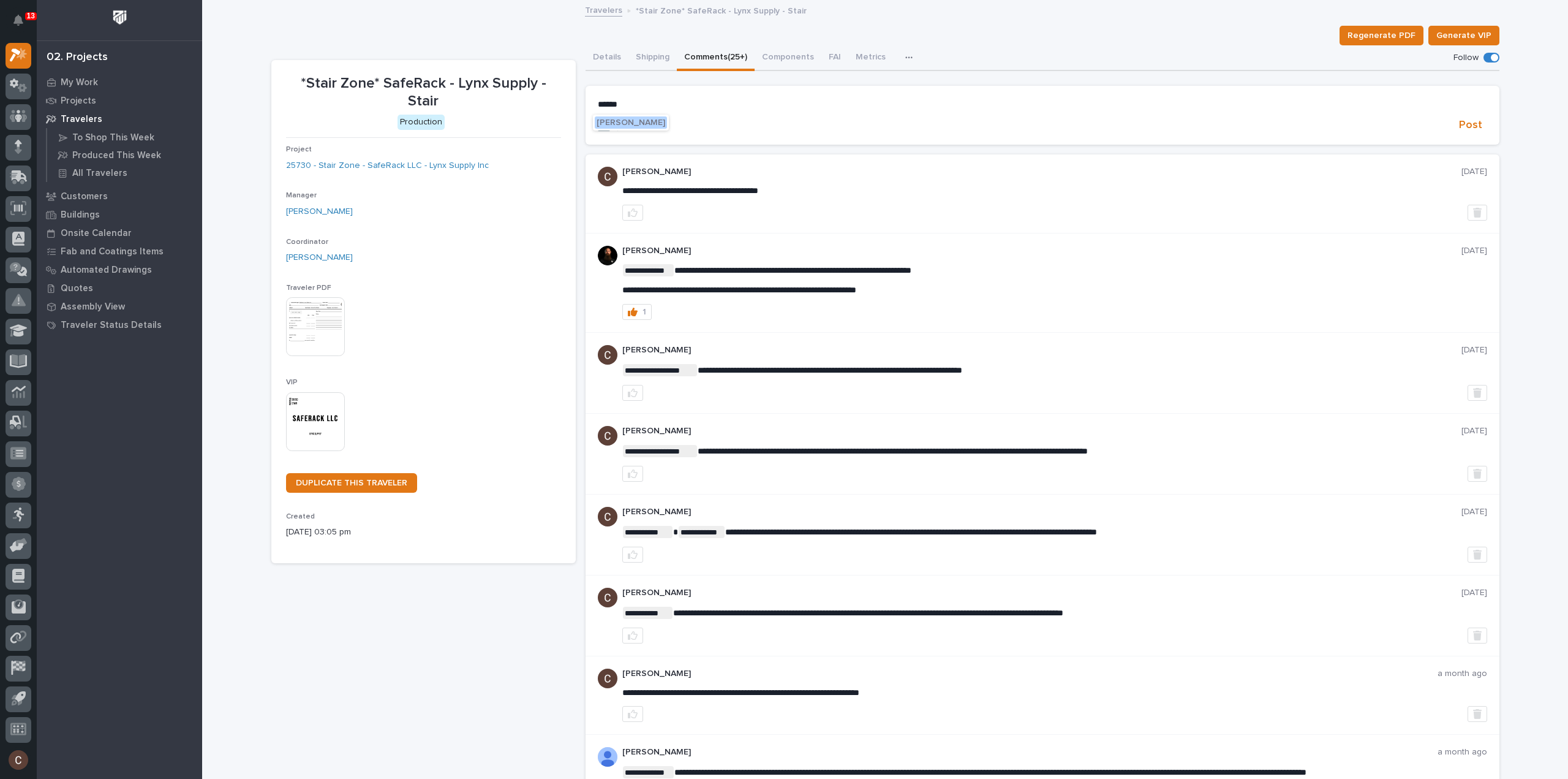
click at [665, 126] on span "[PERSON_NAME]" at bounding box center [631, 122] width 69 height 8
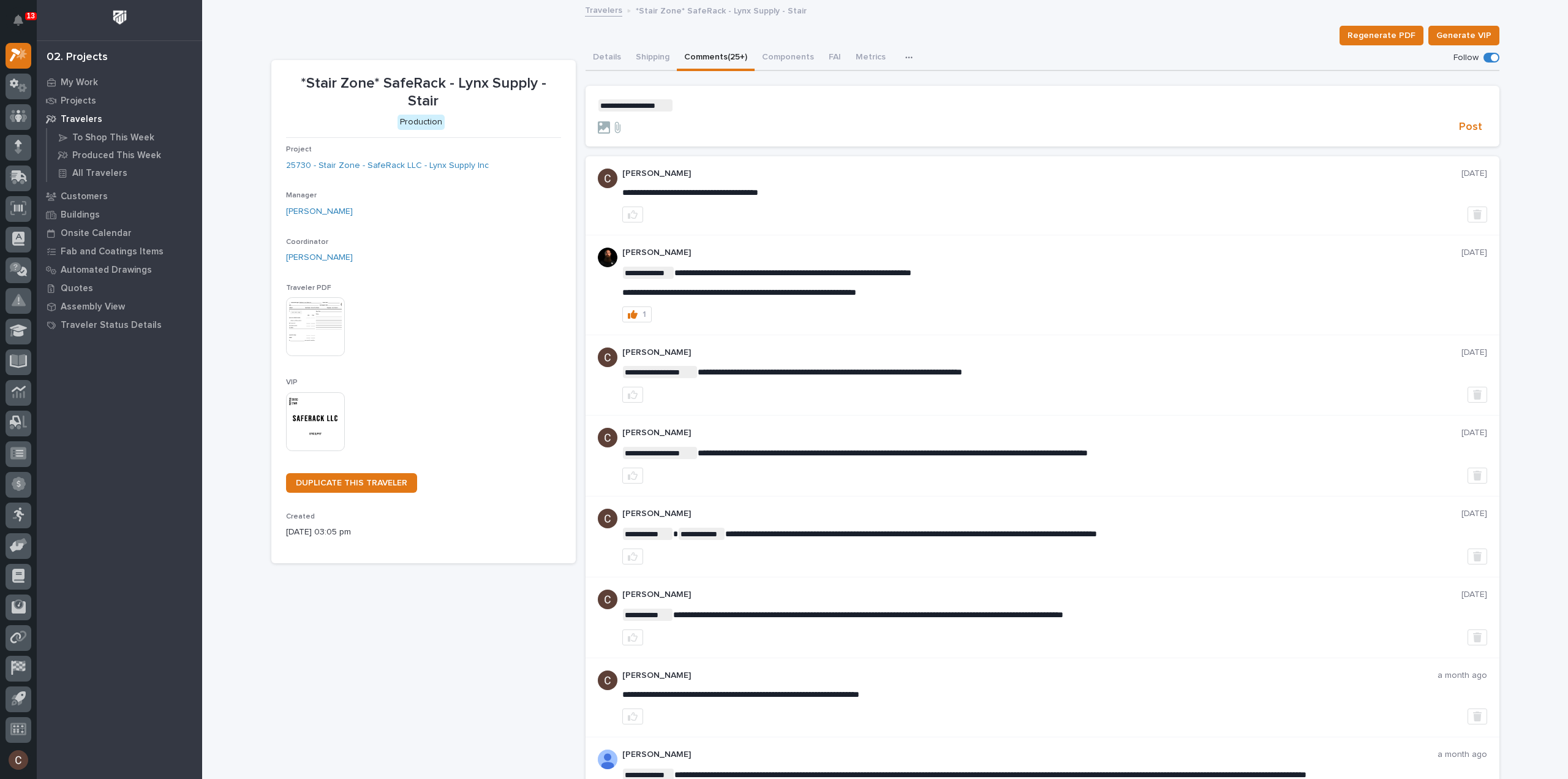
click at [712, 108] on p "**********" at bounding box center [1042, 105] width 889 height 12
click at [1470, 126] on span "Post" at bounding box center [1470, 127] width 23 height 14
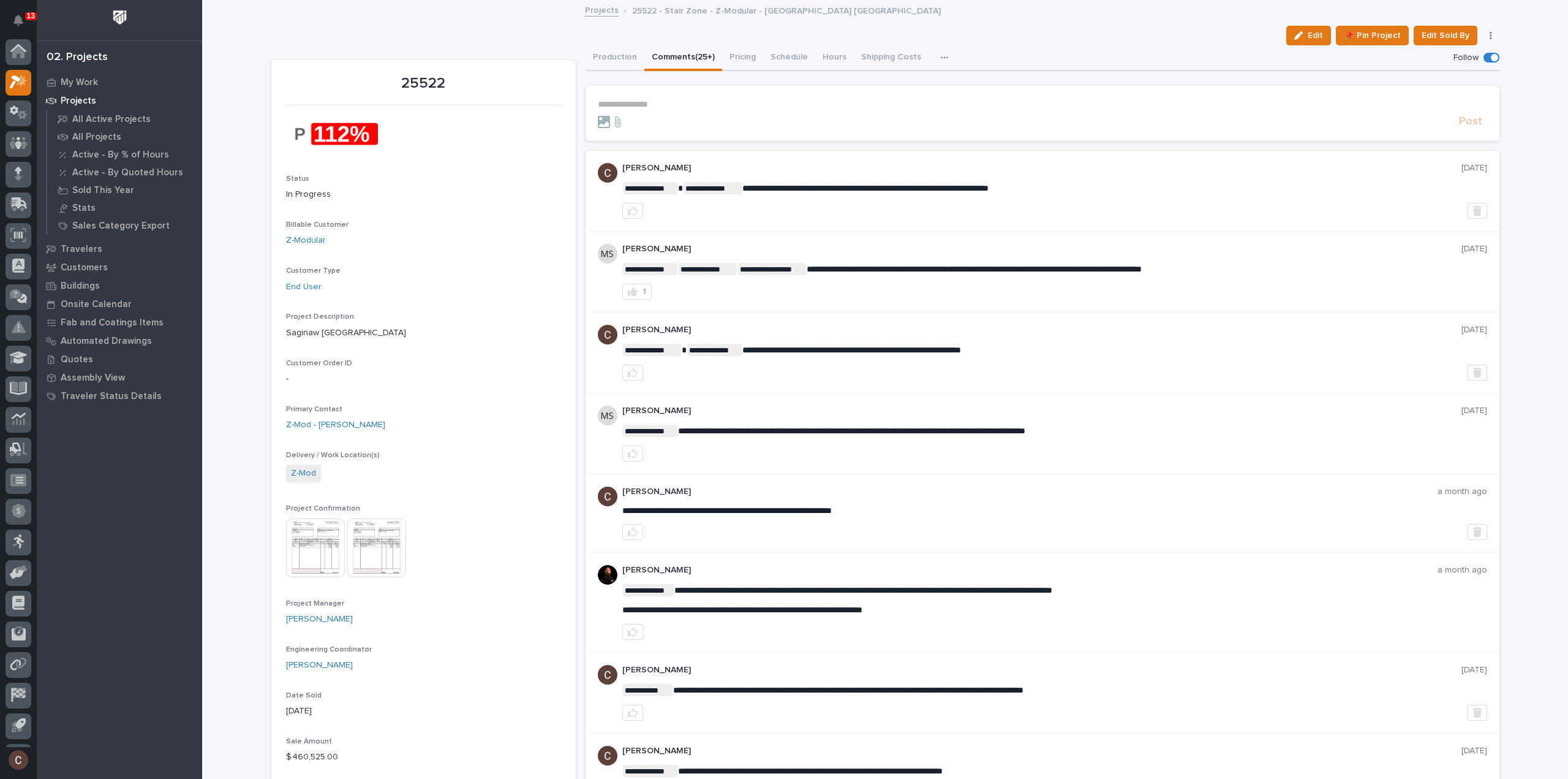
scroll to position [27, 0]
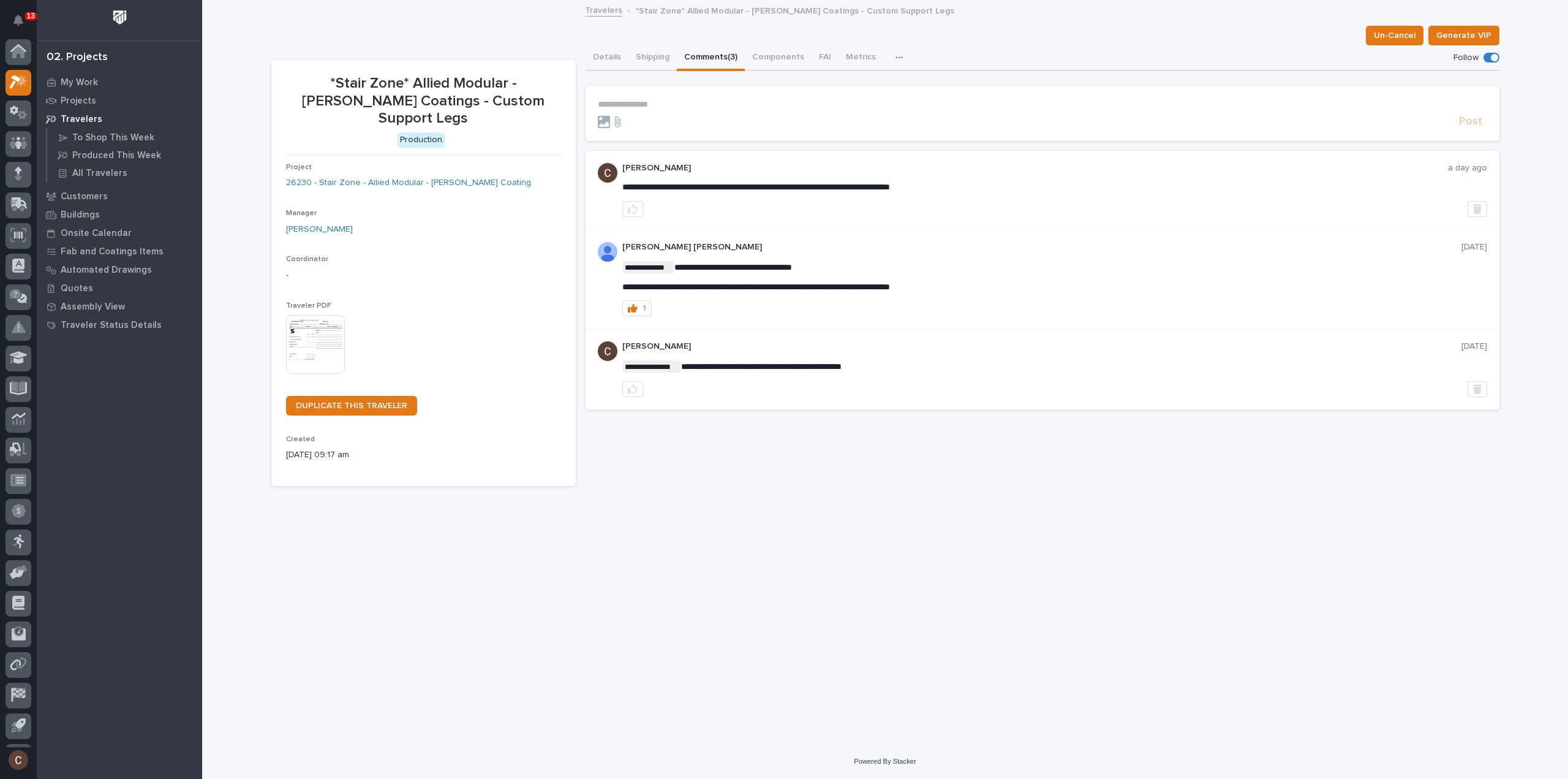
scroll to position [27, 0]
